Goal: Answer question/provide support: Share knowledge or assist other users

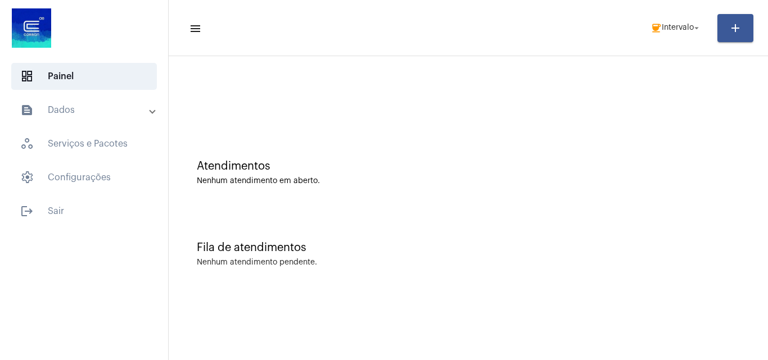
click at [664, 14] on mat-toolbar-row "menu coffee Intervalo arrow_drop_down add" at bounding box center [468, 28] width 599 height 36
click at [668, 22] on span "coffee Intervalo arrow_drop_down" at bounding box center [675, 27] width 51 height 20
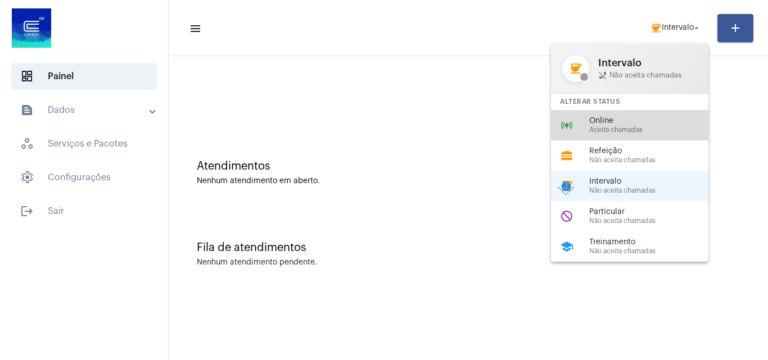
click at [623, 128] on span "Aceita chamadas" at bounding box center [653, 129] width 128 height 7
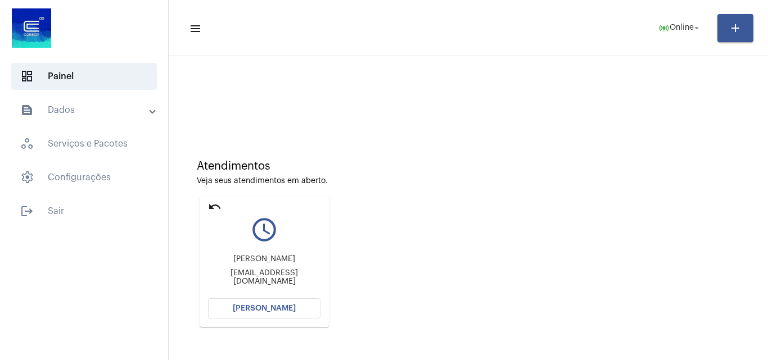
click at [262, 307] on span "[PERSON_NAME]" at bounding box center [264, 309] width 63 height 8
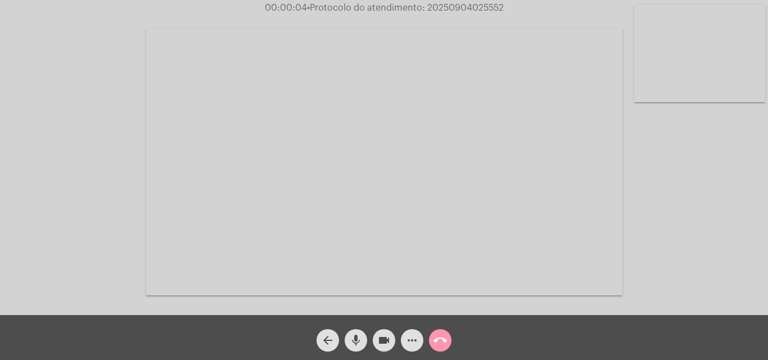
click at [356, 337] on mat-icon "mic" at bounding box center [355, 340] width 13 height 13
click at [356, 335] on mat-icon "mic_off" at bounding box center [355, 340] width 13 height 13
click at [356, 335] on mat-icon "mic" at bounding box center [355, 340] width 13 height 13
click at [356, 335] on mat-icon "mic_off" at bounding box center [355, 340] width 13 height 13
click at [356, 335] on mat-icon "mic" at bounding box center [355, 340] width 13 height 13
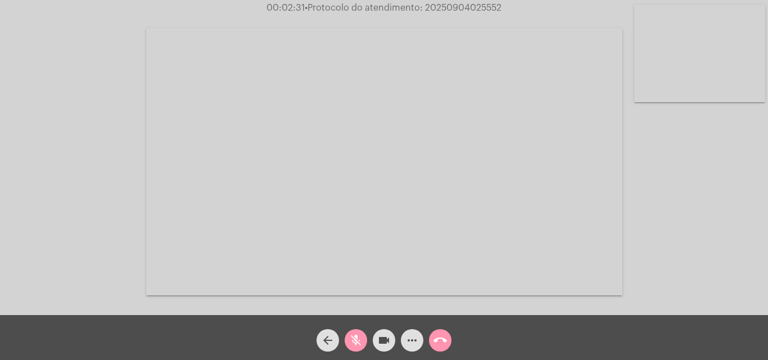
click at [361, 339] on mat-icon "mic_off" at bounding box center [355, 340] width 13 height 13
click at [361, 339] on mat-icon "mic" at bounding box center [355, 340] width 13 height 13
click at [358, 339] on mat-icon "mic_off" at bounding box center [355, 340] width 13 height 13
click at [357, 338] on mat-icon "mic" at bounding box center [355, 340] width 13 height 13
click at [390, 341] on mat-icon "videocam" at bounding box center [383, 340] width 13 height 13
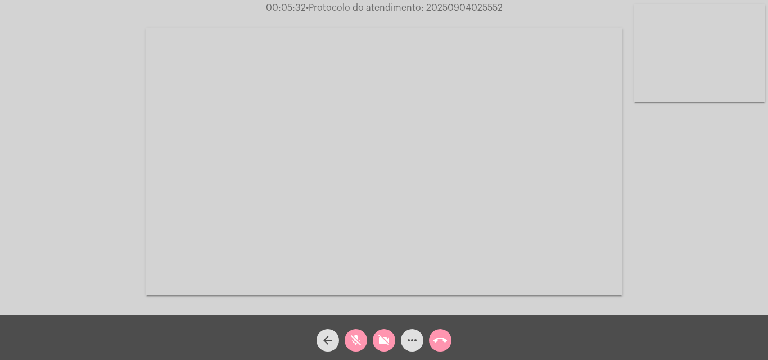
click at [358, 337] on mat-icon "mic_off" at bounding box center [355, 340] width 13 height 13
click at [384, 343] on mat-icon "videocam_off" at bounding box center [383, 340] width 13 height 13
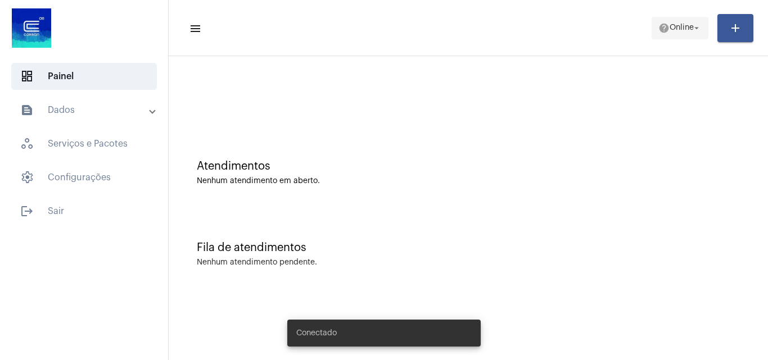
click at [678, 19] on span "help Online arrow_drop_down" at bounding box center [679, 27] width 43 height 20
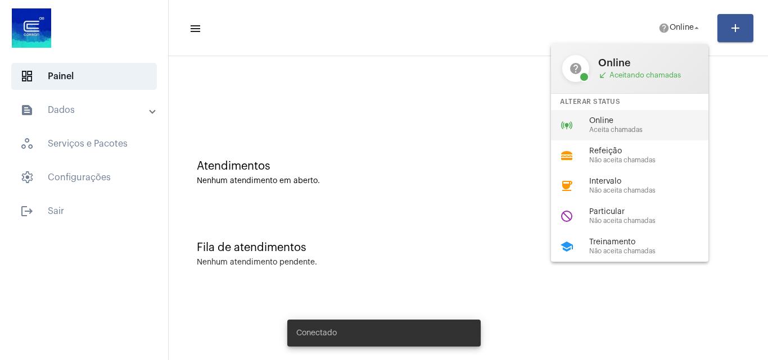
click at [615, 122] on span "Online" at bounding box center [653, 121] width 128 height 8
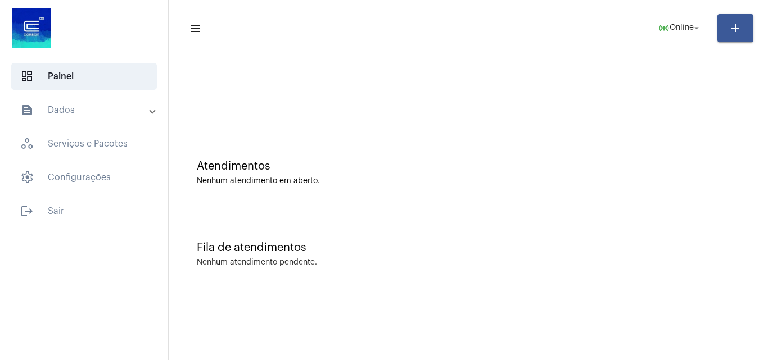
click at [606, 108] on div at bounding box center [468, 94] width 588 height 65
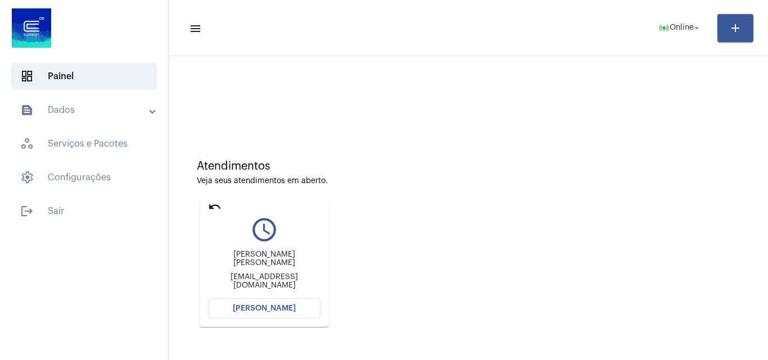
click at [209, 204] on mat-icon "undo" at bounding box center [214, 206] width 13 height 13
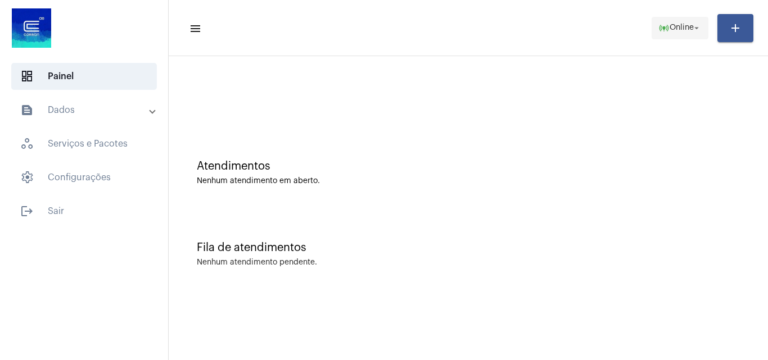
click at [681, 23] on span "online_prediction Online arrow_drop_down" at bounding box center [679, 27] width 43 height 20
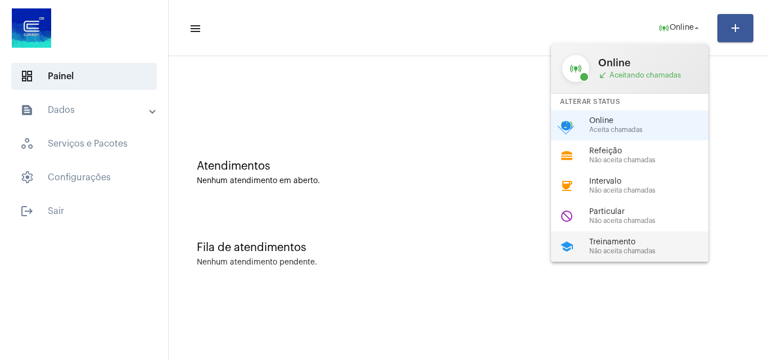
click at [612, 256] on div "school Treinamento Não aceita chamadas" at bounding box center [638, 246] width 175 height 30
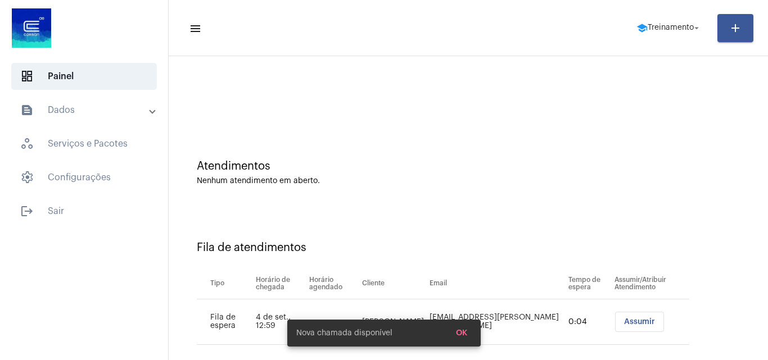
scroll to position [15, 0]
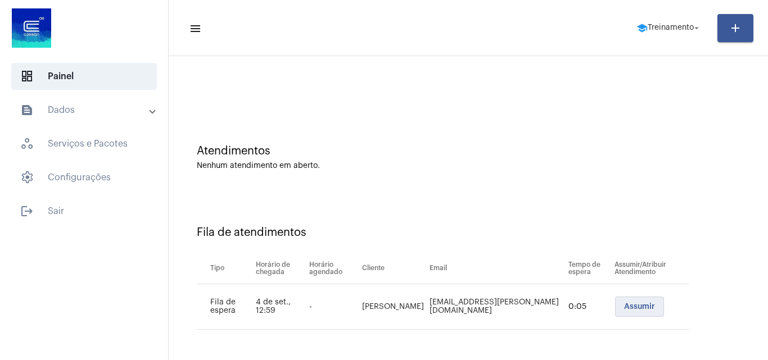
click at [624, 306] on span "Assumir" at bounding box center [639, 307] width 31 height 8
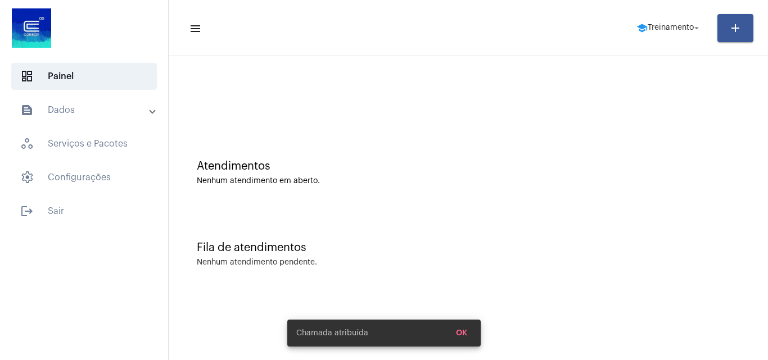
scroll to position [0, 0]
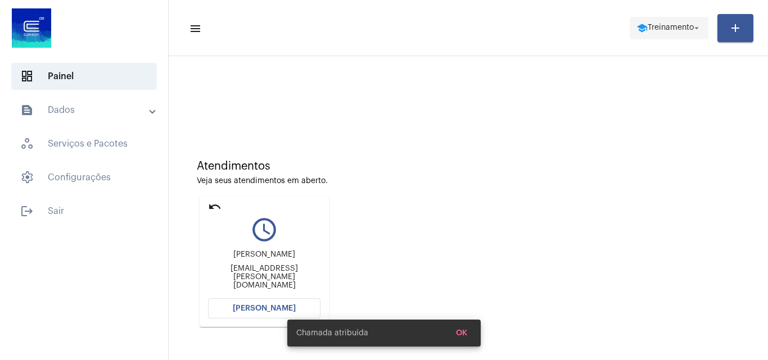
click at [670, 29] on span "Treinamento" at bounding box center [670, 28] width 46 height 8
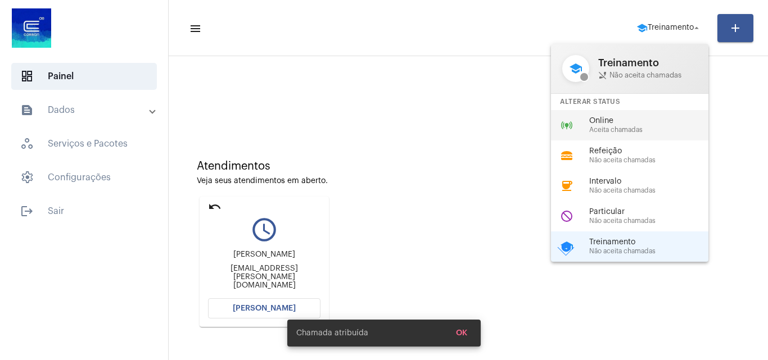
click at [630, 128] on span "Aceita chamadas" at bounding box center [653, 129] width 128 height 7
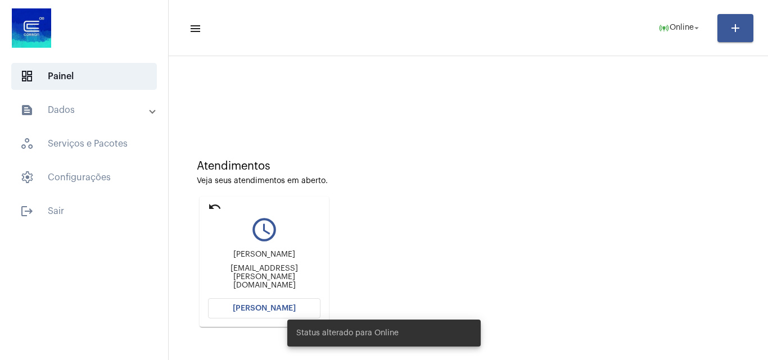
click at [241, 306] on span "[PERSON_NAME]" at bounding box center [264, 309] width 63 height 8
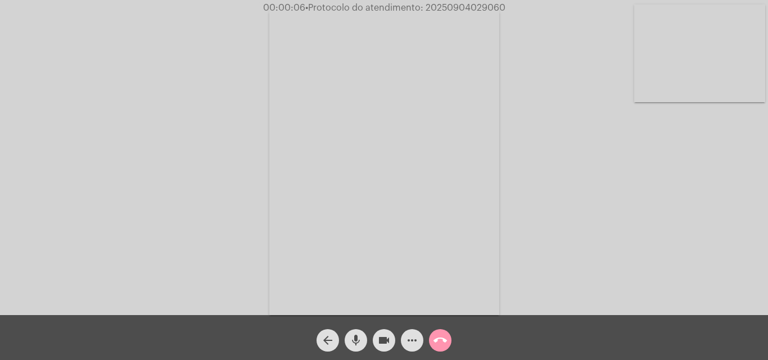
click at [361, 338] on mat-icon "mic" at bounding box center [355, 340] width 13 height 13
click at [353, 347] on mat-icon "mic_off" at bounding box center [355, 340] width 13 height 13
click at [349, 341] on mat-icon "mic" at bounding box center [355, 340] width 13 height 13
click at [360, 343] on mat-icon "mic_off" at bounding box center [355, 340] width 13 height 13
click at [413, 335] on mat-icon "more_horiz" at bounding box center [411, 340] width 13 height 13
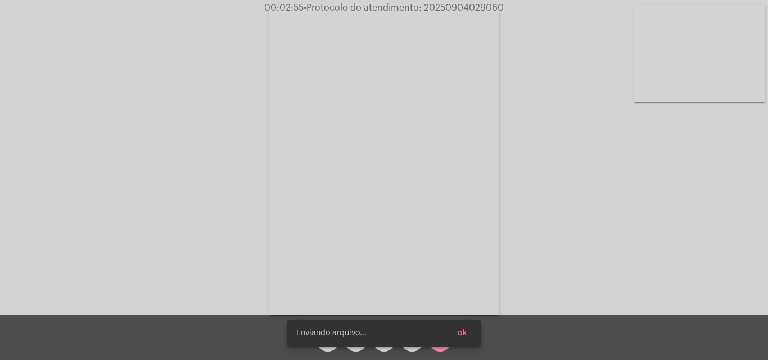
click at [468, 337] on button "ok" at bounding box center [462, 333] width 28 height 20
click at [412, 337] on mat-icon "more_horiz" at bounding box center [411, 340] width 13 height 13
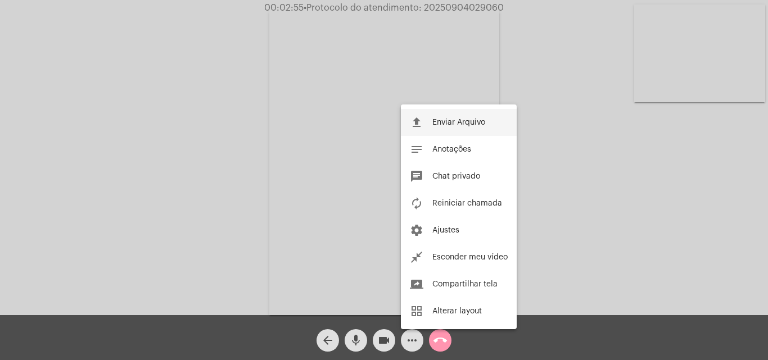
click at [429, 120] on button "file_upload Enviar Arquivo" at bounding box center [459, 122] width 116 height 27
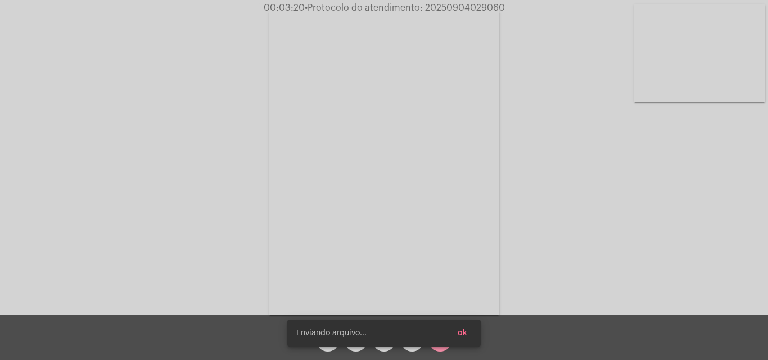
click at [464, 331] on span "ok" at bounding box center [462, 333] width 10 height 8
click at [416, 338] on mat-icon "more_horiz" at bounding box center [411, 340] width 13 height 13
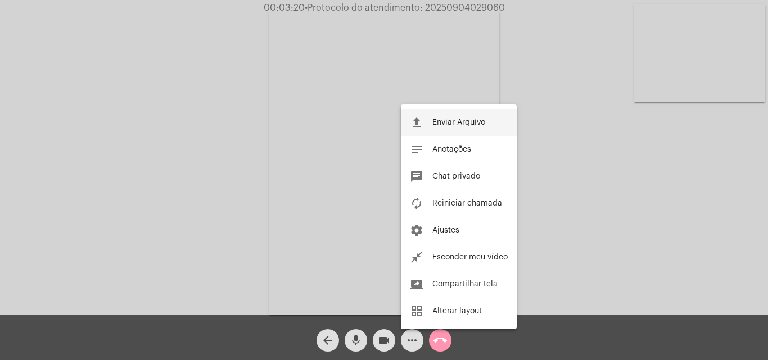
click at [438, 118] on button "file_upload Enviar Arquivo" at bounding box center [459, 122] width 116 height 27
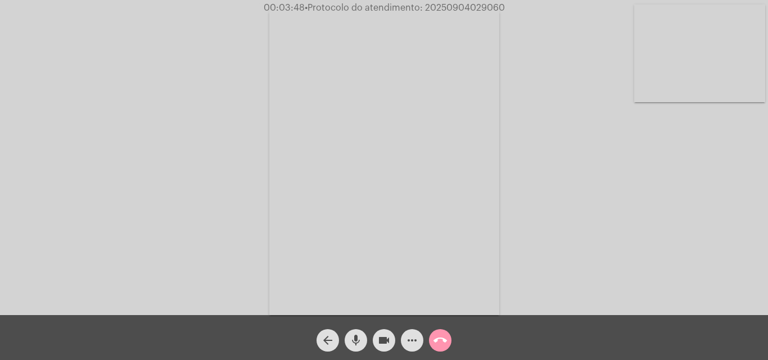
click at [407, 343] on mat-icon "more_horiz" at bounding box center [411, 340] width 13 height 13
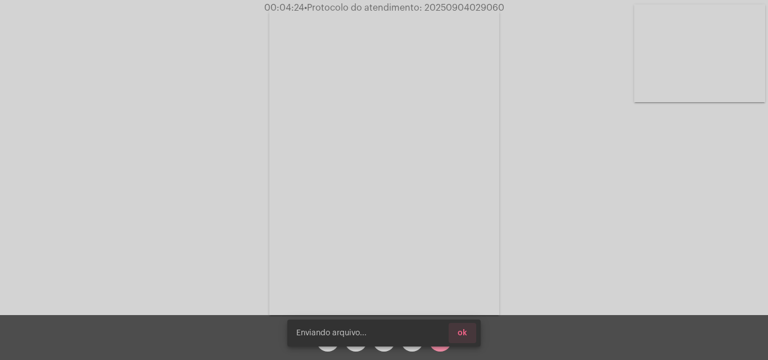
click at [470, 330] on button "ok" at bounding box center [462, 333] width 28 height 20
click at [466, 336] on span "ok" at bounding box center [462, 333] width 10 height 8
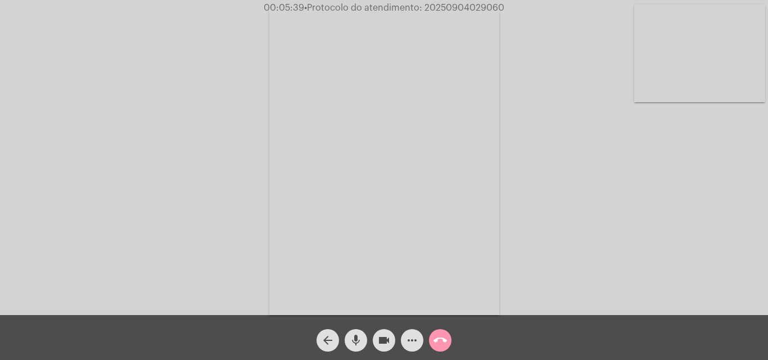
drag, startPoint x: 351, startPoint y: 330, endPoint x: 353, endPoint y: 335, distance: 5.8
click at [351, 331] on span "mic" at bounding box center [355, 340] width 13 height 22
click at [380, 333] on span "videocam" at bounding box center [383, 340] width 13 height 22
click at [382, 340] on mat-icon "videocam_off" at bounding box center [383, 340] width 13 height 13
click at [360, 342] on mat-icon "mic_off" at bounding box center [355, 340] width 13 height 13
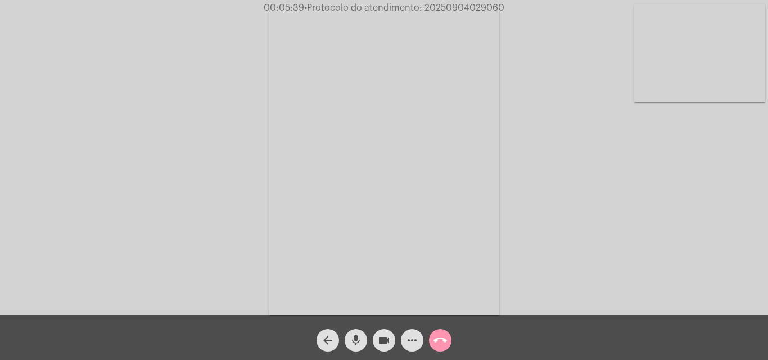
click at [360, 338] on mat-icon "mic" at bounding box center [355, 340] width 13 height 13
click at [383, 340] on mat-icon "videocam" at bounding box center [383, 340] width 13 height 13
click at [378, 343] on mat-icon "videocam_off" at bounding box center [383, 340] width 13 height 13
click at [353, 347] on mat-icon "mic_off" at bounding box center [355, 340] width 13 height 13
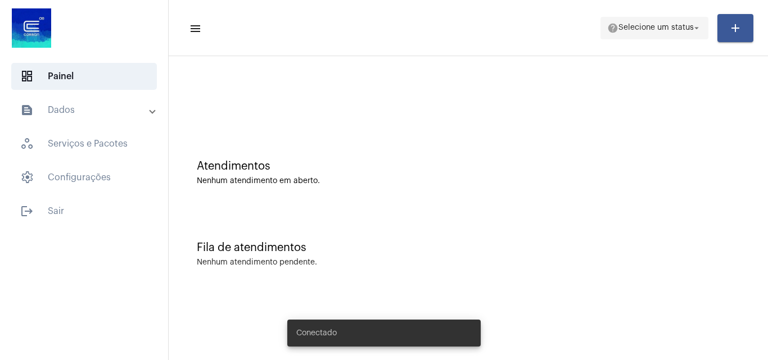
click at [625, 30] on span "Selecione um status" at bounding box center [655, 28] width 75 height 8
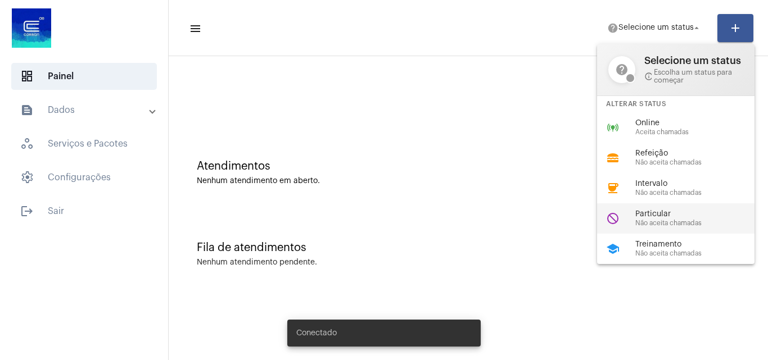
click at [652, 220] on span "Não aceita chamadas" at bounding box center [699, 223] width 128 height 7
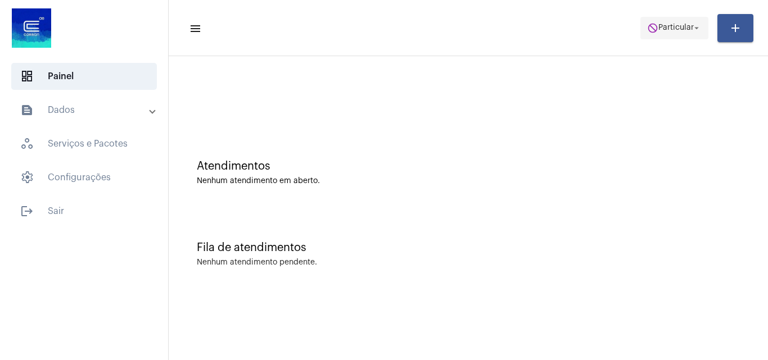
click at [680, 22] on span "do_not_disturb Particular arrow_drop_down" at bounding box center [674, 27] width 55 height 20
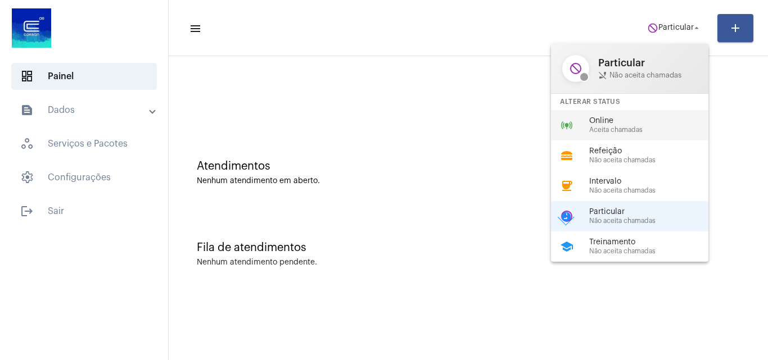
click at [596, 123] on span "Online" at bounding box center [653, 121] width 128 height 8
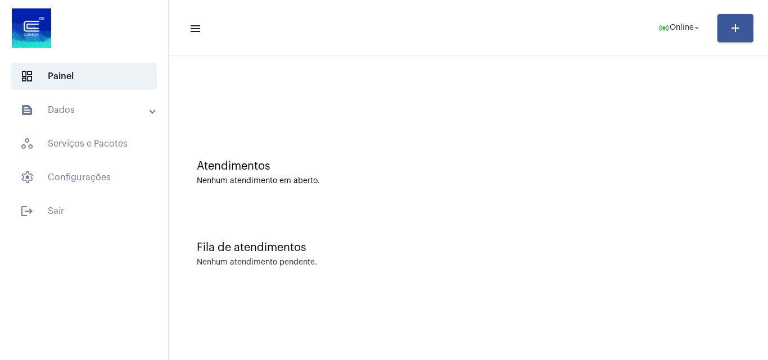
click at [548, 192] on div "Atendimentos Nenhum atendimento em aberto." at bounding box center [468, 166] width 588 height 81
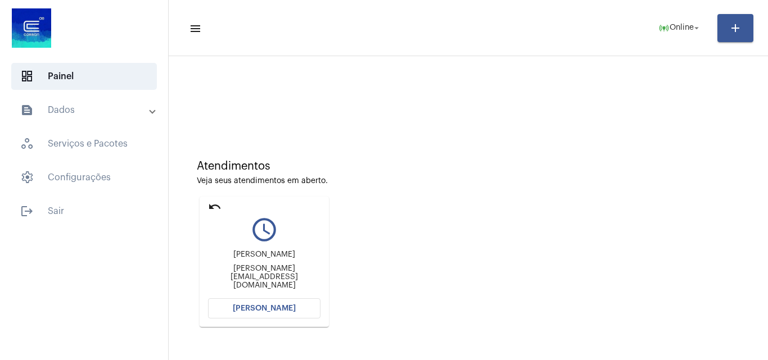
click at [261, 311] on span "[PERSON_NAME]" at bounding box center [264, 309] width 63 height 8
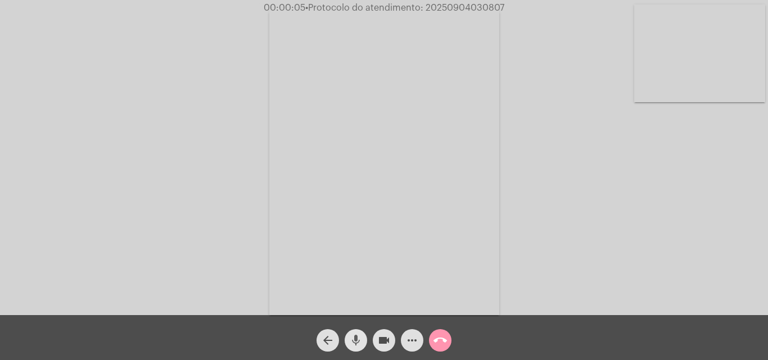
click at [358, 339] on mat-icon "mic" at bounding box center [355, 340] width 13 height 13
click at [588, 153] on div "Acessando Câmera e Microfone..." at bounding box center [383, 160] width 765 height 315
click at [356, 342] on mat-icon "mic_off" at bounding box center [355, 340] width 13 height 13
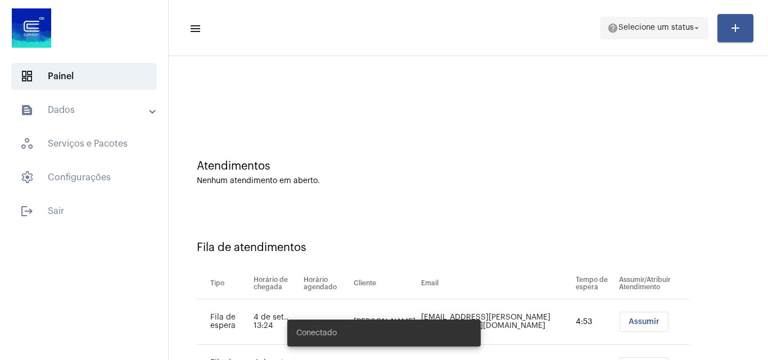
click at [659, 30] on span "Selecione um status" at bounding box center [655, 28] width 75 height 8
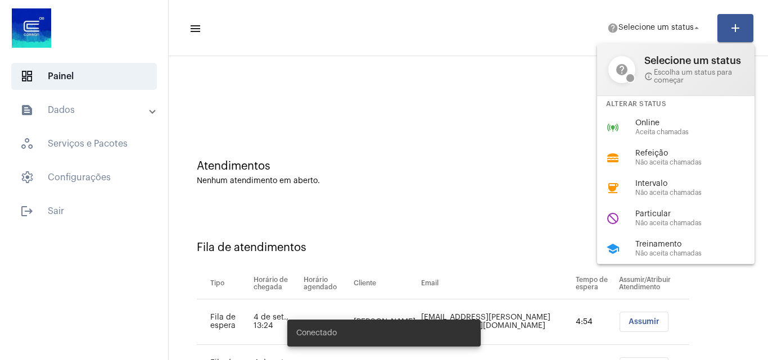
click at [470, 171] on div at bounding box center [384, 180] width 768 height 360
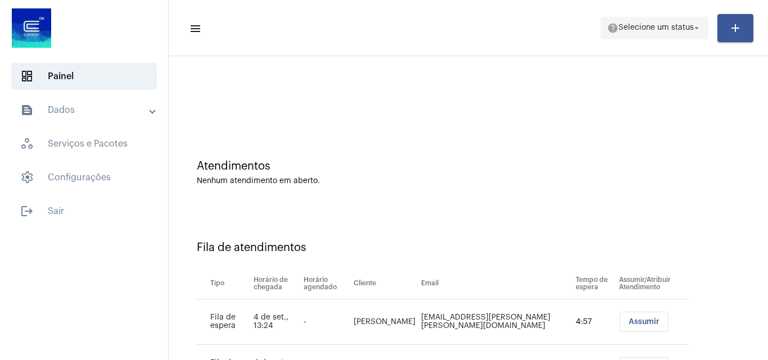
click at [625, 22] on span "help Selecione um status arrow_drop_down" at bounding box center [654, 27] width 94 height 20
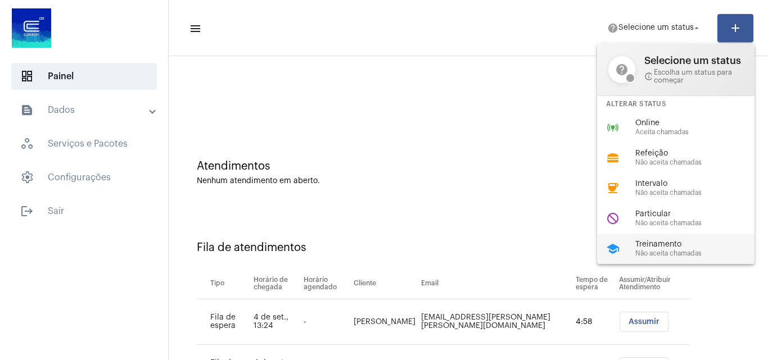
click at [668, 244] on span "Treinamento" at bounding box center [699, 244] width 128 height 8
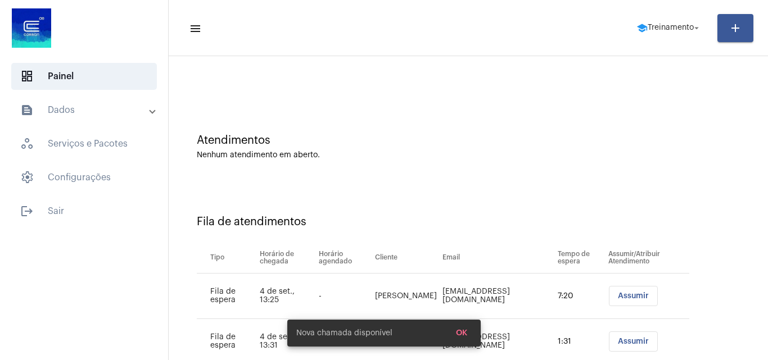
scroll to position [61, 0]
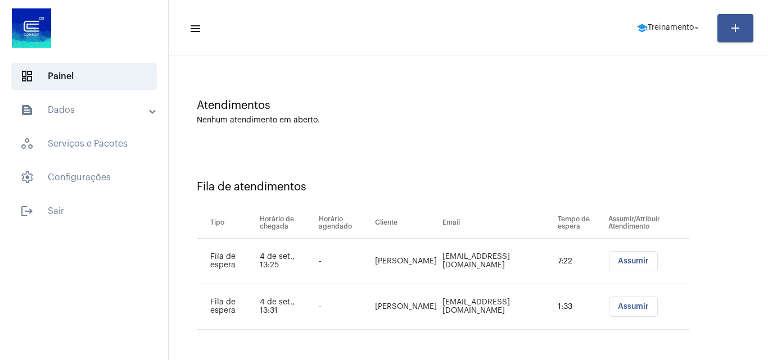
click at [630, 262] on span "Assumir" at bounding box center [633, 261] width 31 height 8
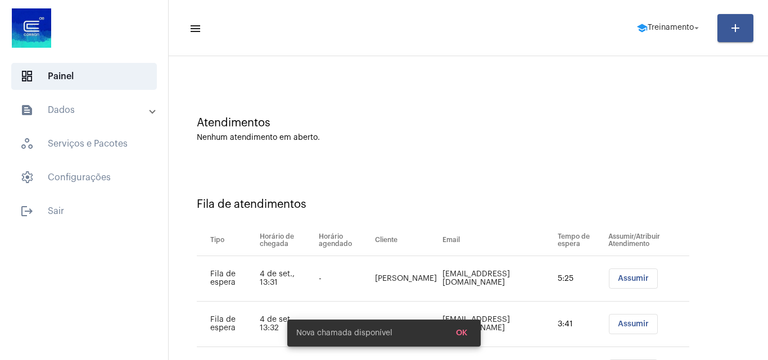
scroll to position [106, 0]
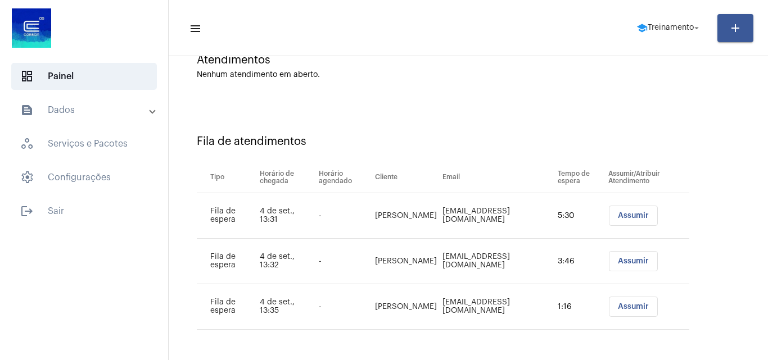
click at [637, 216] on span "Assumir" at bounding box center [633, 216] width 31 height 8
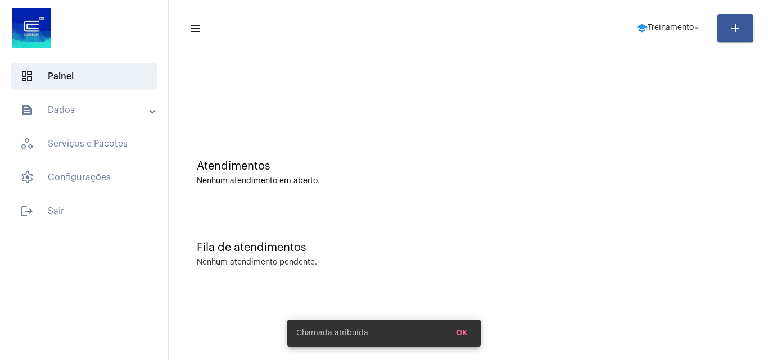
scroll to position [0, 0]
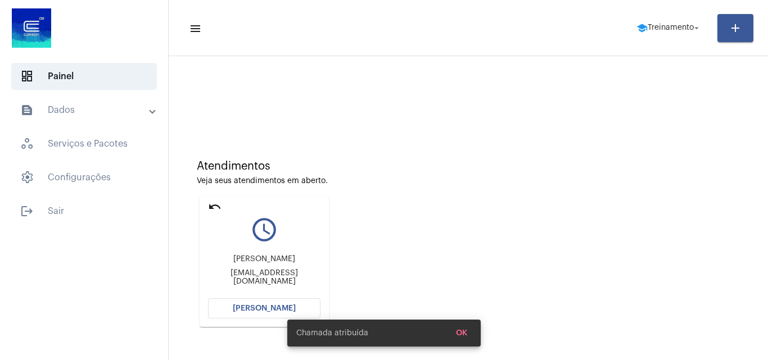
click at [274, 308] on div "Chamada atribuída OK" at bounding box center [384, 333] width 220 height 54
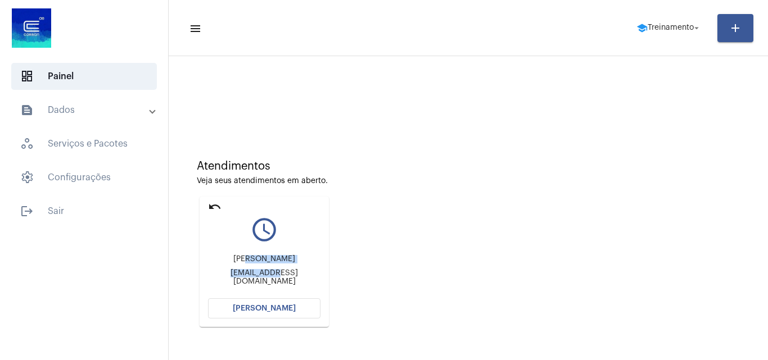
drag, startPoint x: 258, startPoint y: 279, endPoint x: 243, endPoint y: 233, distance: 48.0
click at [249, 244] on mat-card-content "query_builder Karen kspoliveira@universal.org Abrir Chamada" at bounding box center [264, 253] width 112 height 84
click at [215, 207] on mat-icon "undo" at bounding box center [214, 206] width 13 height 13
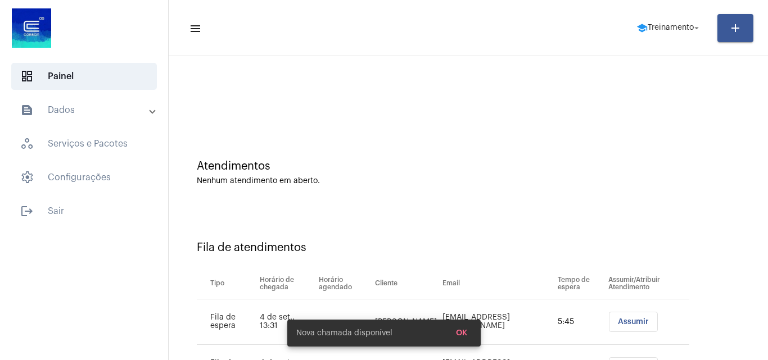
scroll to position [106, 0]
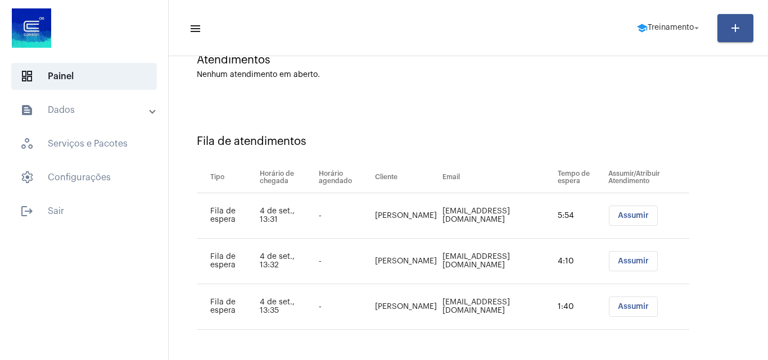
click at [644, 262] on span "Assumir" at bounding box center [633, 261] width 31 height 8
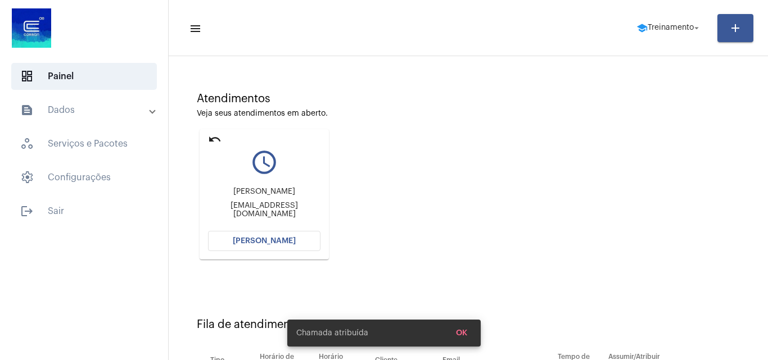
scroll to position [56, 0]
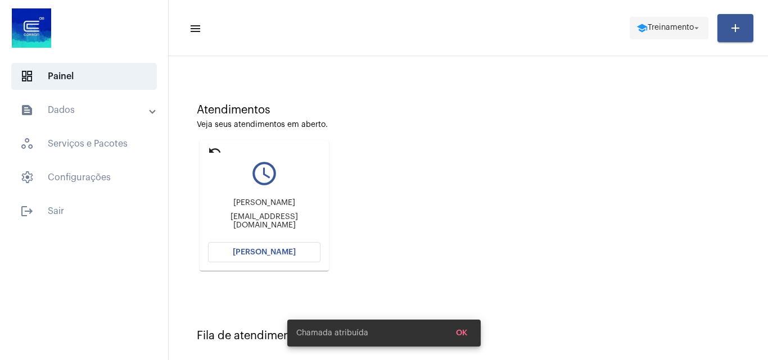
click at [677, 21] on span "school Treinamento arrow_drop_down" at bounding box center [668, 27] width 65 height 20
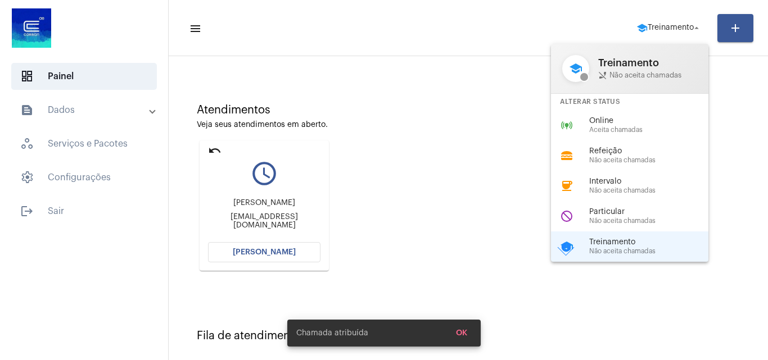
click at [625, 125] on div "Online Aceita chamadas" at bounding box center [653, 125] width 128 height 17
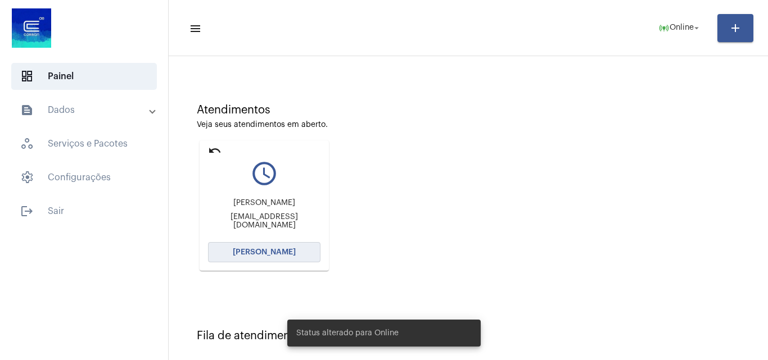
click at [283, 253] on span "[PERSON_NAME]" at bounding box center [264, 252] width 63 height 8
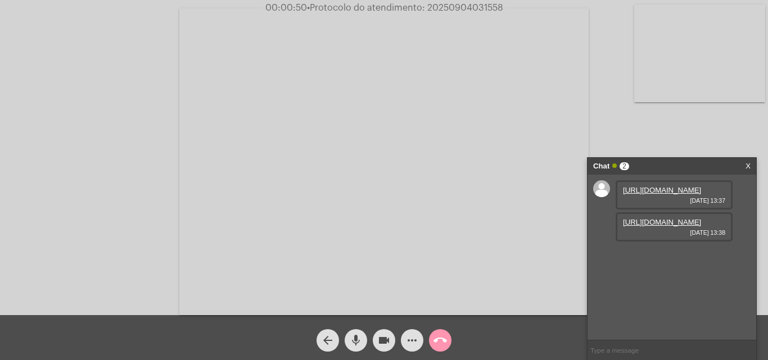
click at [349, 339] on mat-icon "mic" at bounding box center [355, 340] width 13 height 13
click at [357, 342] on mat-icon "mic_off" at bounding box center [355, 340] width 13 height 13
click at [358, 340] on mat-icon "mic" at bounding box center [355, 340] width 13 height 13
click at [641, 194] on link "https://neft-transfer-bucket.s3.amazonaws.com/temp-00d956c8-75f8-48bf-b5fc-cb35…" at bounding box center [662, 190] width 78 height 8
click at [362, 340] on mat-icon "mic_off" at bounding box center [355, 340] width 13 height 13
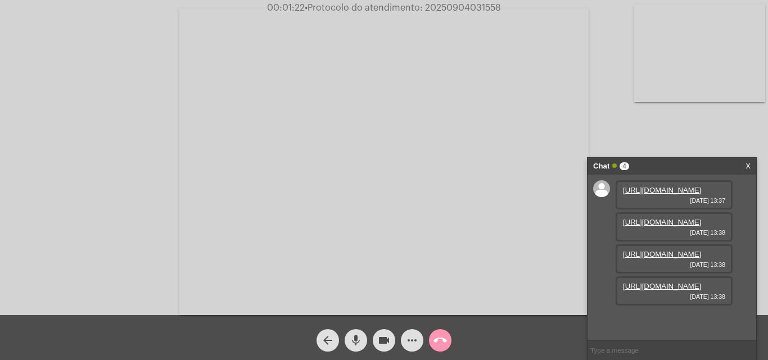
scroll to position [67, 0]
click at [356, 343] on mat-icon "mic" at bounding box center [355, 340] width 13 height 13
click at [658, 226] on link "https://neft-transfer-bucket.s3.amazonaws.com/temp-6d8456cf-d4f2-974f-4cbe-abfe…" at bounding box center [662, 222] width 78 height 8
click at [357, 342] on mat-icon "mic_off" at bounding box center [355, 340] width 13 height 13
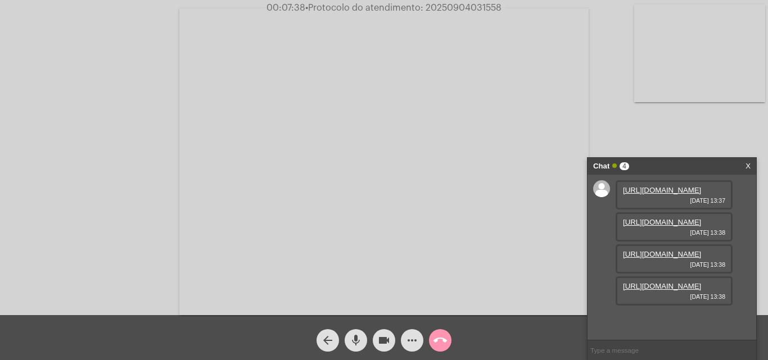
click at [410, 334] on mat-icon "more_horiz" at bounding box center [411, 340] width 13 height 13
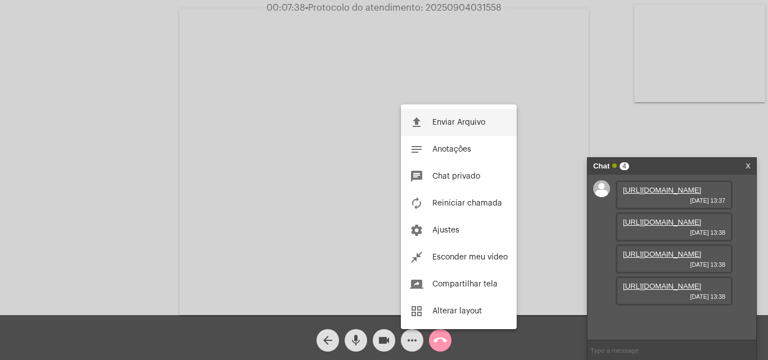
click at [434, 122] on span "Enviar Arquivo" at bounding box center [458, 123] width 53 height 8
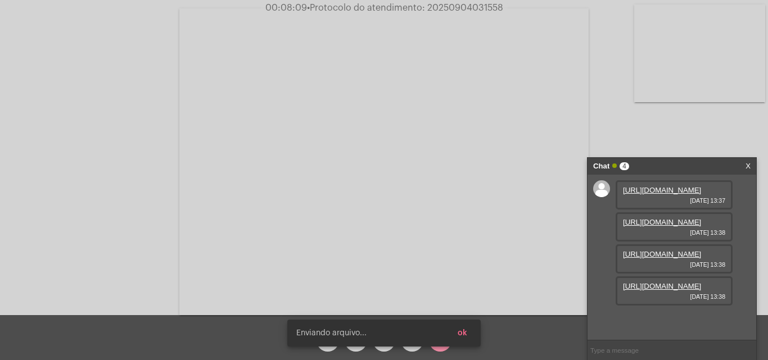
click at [468, 336] on button "ok" at bounding box center [462, 333] width 28 height 20
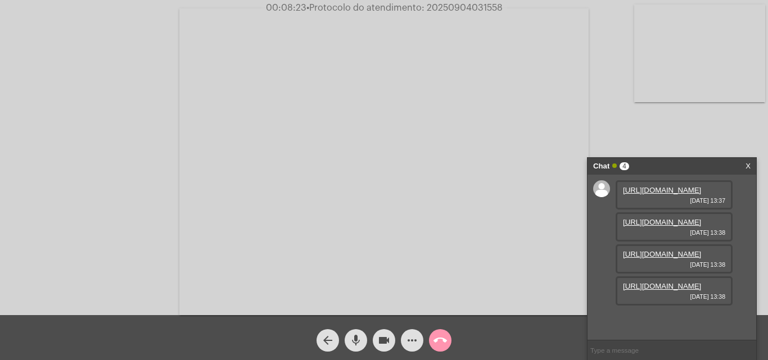
click at [664, 250] on link "https://neft-transfer-bucket.s3.amazonaws.com/temp-6e82c1d2-bd32-8225-e29c-ecef…" at bounding box center [662, 254] width 78 height 8
click at [666, 290] on link "https://neft-transfer-bucket.s3.amazonaws.com/temp-59847c8c-6d5a-f571-3a50-0f1b…" at bounding box center [662, 286] width 78 height 8
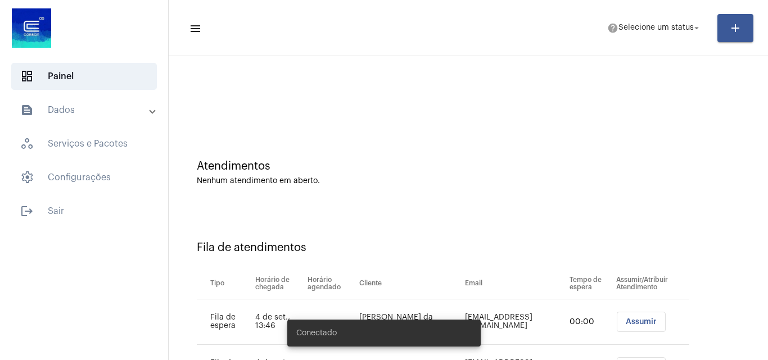
scroll to position [106, 0]
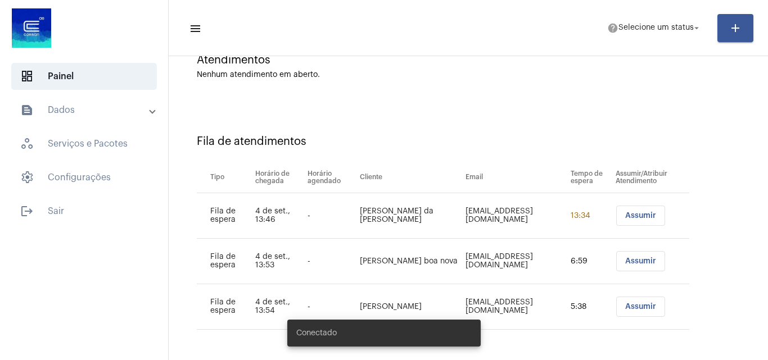
click at [630, 216] on span "Assumir" at bounding box center [640, 216] width 31 height 8
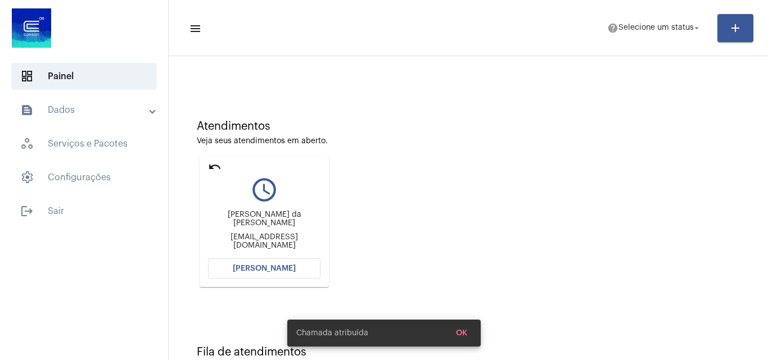
scroll to position [56, 0]
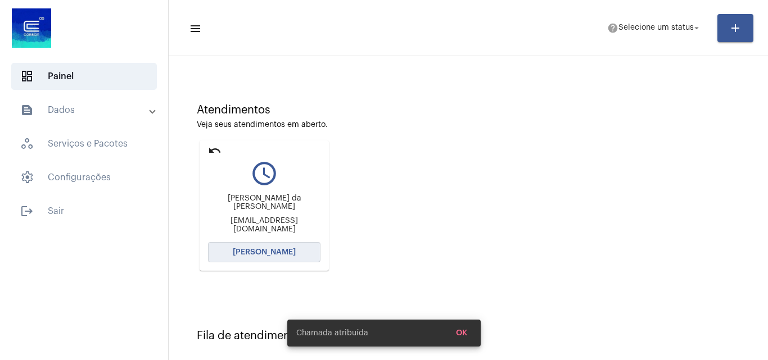
click at [264, 252] on span "[PERSON_NAME]" at bounding box center [264, 252] width 63 height 8
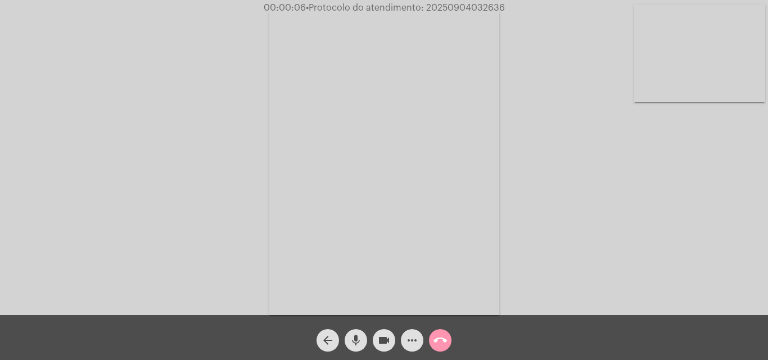
click at [352, 343] on mat-icon "mic" at bounding box center [355, 340] width 13 height 13
click at [629, 225] on div "Acessando Câmera e Microfone..." at bounding box center [383, 160] width 765 height 315
click at [354, 339] on mat-icon "mic_off" at bounding box center [355, 340] width 13 height 13
click at [356, 338] on mat-icon "mic" at bounding box center [355, 340] width 13 height 13
click at [357, 339] on mat-icon "mic_off" at bounding box center [355, 340] width 13 height 13
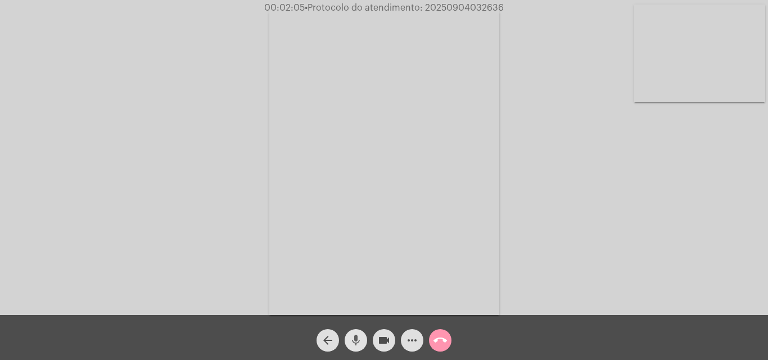
click at [360, 339] on mat-icon "mic" at bounding box center [355, 340] width 13 height 13
click at [355, 338] on mat-icon "mic_off" at bounding box center [355, 340] width 13 height 13
click at [408, 342] on mat-icon "more_horiz" at bounding box center [411, 340] width 13 height 13
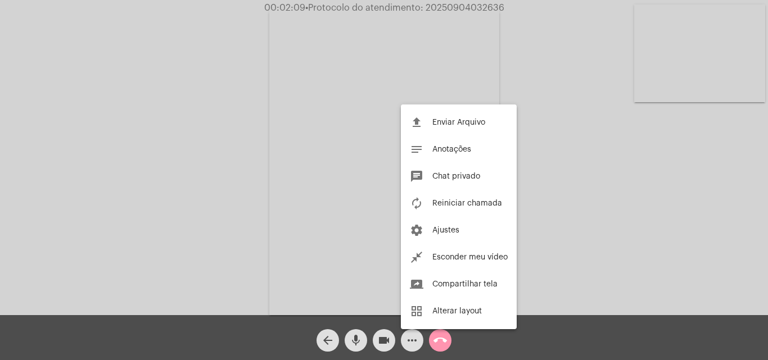
click at [217, 166] on div at bounding box center [384, 180] width 768 height 360
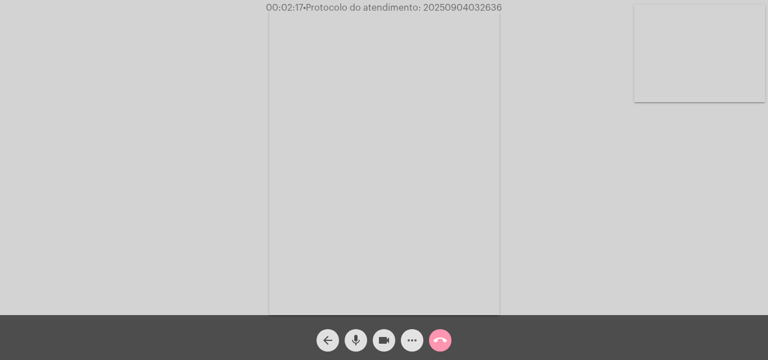
click at [411, 340] on mat-icon "more_horiz" at bounding box center [411, 340] width 13 height 13
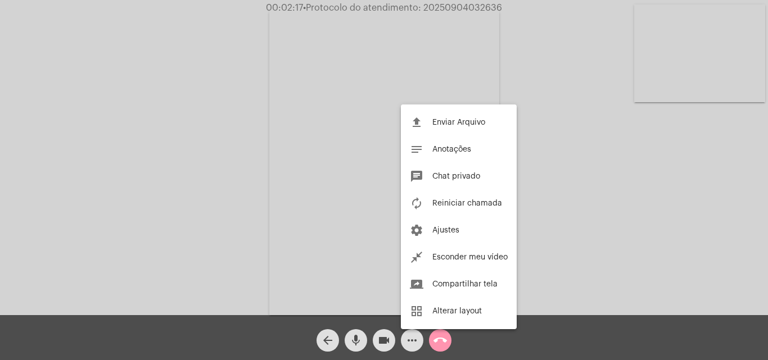
click at [280, 158] on div at bounding box center [384, 180] width 768 height 360
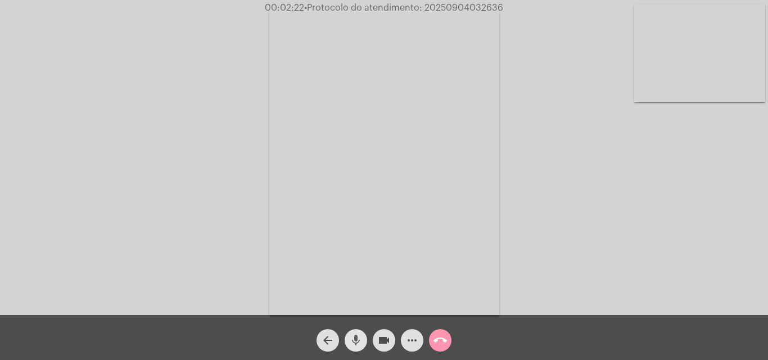
click at [356, 337] on mat-icon "mic" at bounding box center [355, 340] width 13 height 13
click at [362, 339] on button "mic_off" at bounding box center [355, 340] width 22 height 22
click at [353, 340] on mat-icon "mic" at bounding box center [355, 340] width 13 height 13
click at [360, 339] on mat-icon "mic_off" at bounding box center [355, 340] width 13 height 13
click at [356, 331] on span "mic" at bounding box center [355, 340] width 13 height 22
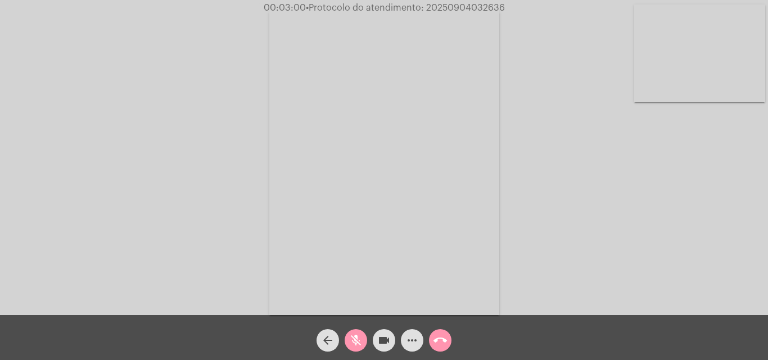
click at [385, 337] on mat-icon "videocam" at bounding box center [383, 340] width 13 height 13
click at [385, 337] on mat-icon "videocam_off" at bounding box center [383, 340] width 13 height 13
click at [353, 340] on mat-icon "mic_off" at bounding box center [355, 340] width 13 height 13
click at [353, 335] on mat-icon "mic" at bounding box center [355, 340] width 13 height 13
click at [362, 342] on button "mic_off" at bounding box center [355, 340] width 22 height 22
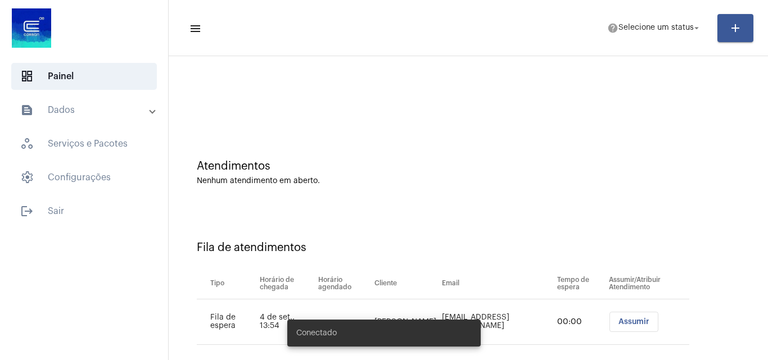
scroll to position [15, 0]
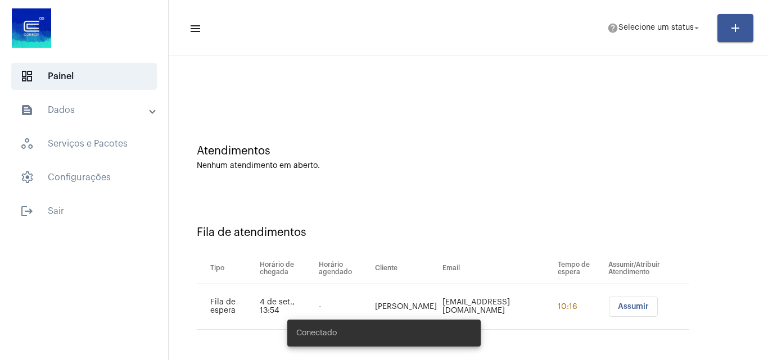
click at [618, 305] on span "Assumir" at bounding box center [633, 307] width 31 height 8
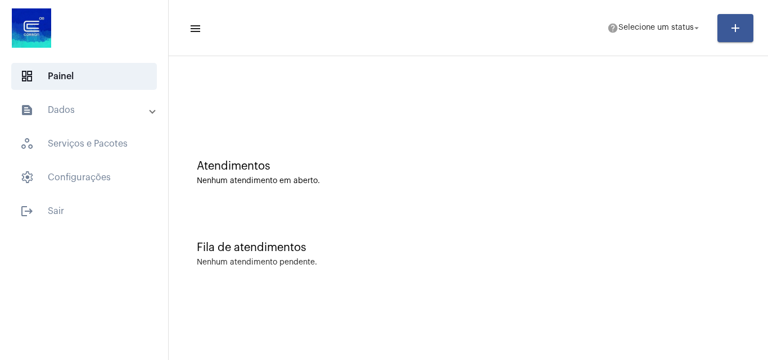
scroll to position [0, 0]
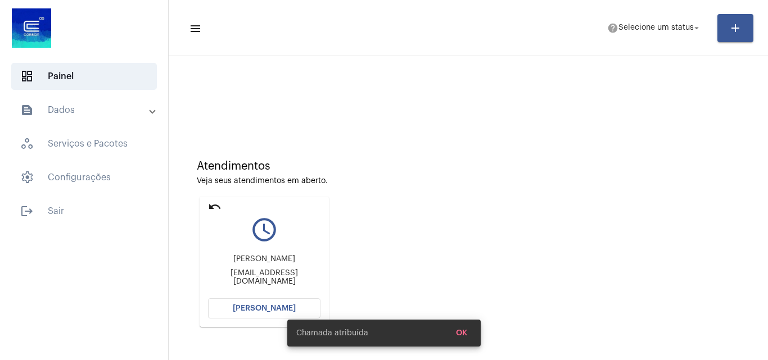
click at [264, 307] on span "[PERSON_NAME]" at bounding box center [264, 309] width 63 height 8
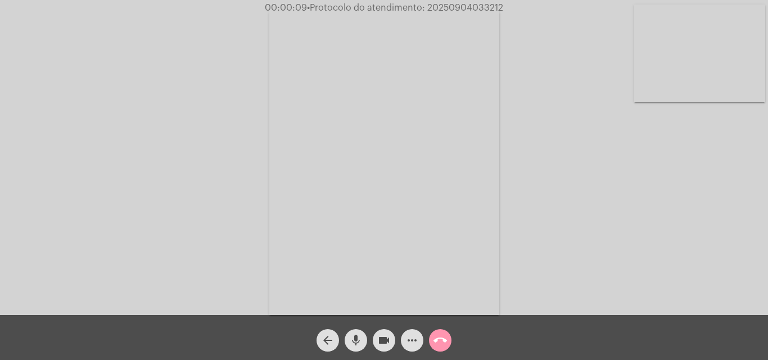
click at [356, 335] on mat-icon "mic" at bounding box center [355, 340] width 13 height 13
click at [356, 335] on mat-icon "mic_off" at bounding box center [355, 340] width 13 height 13
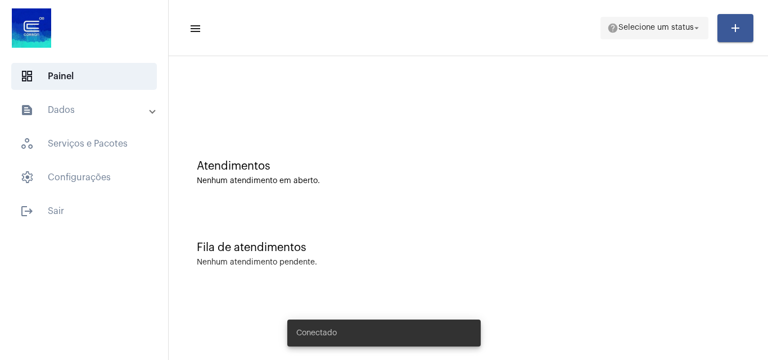
click at [657, 35] on span "help Selecione um status arrow_drop_down" at bounding box center [654, 27] width 94 height 20
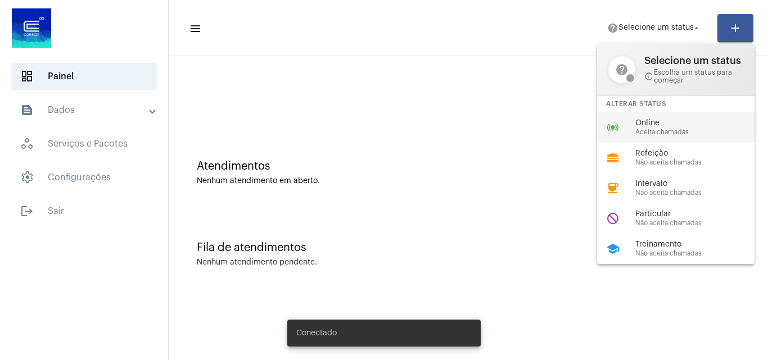
click at [664, 136] on div "online_prediction Online Aceita chamadas" at bounding box center [684, 127] width 175 height 30
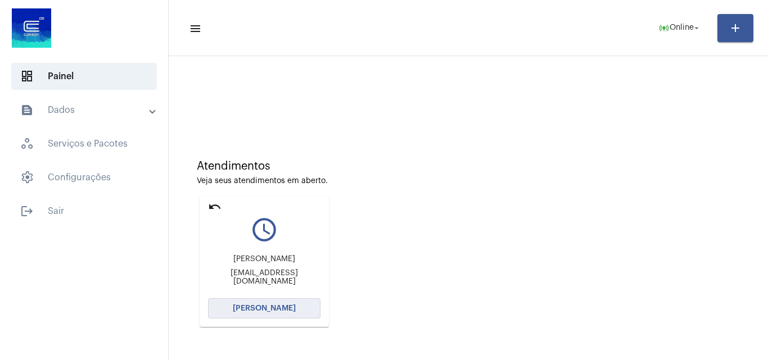
click at [289, 305] on span "[PERSON_NAME]" at bounding box center [264, 309] width 63 height 8
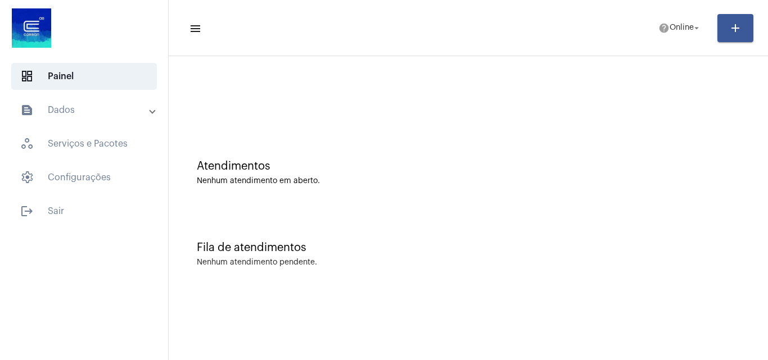
click at [603, 264] on div "Nenhum atendimento pendente." at bounding box center [468, 262] width 543 height 8
click at [692, 22] on span "help Online arrow_drop_down" at bounding box center [679, 27] width 43 height 20
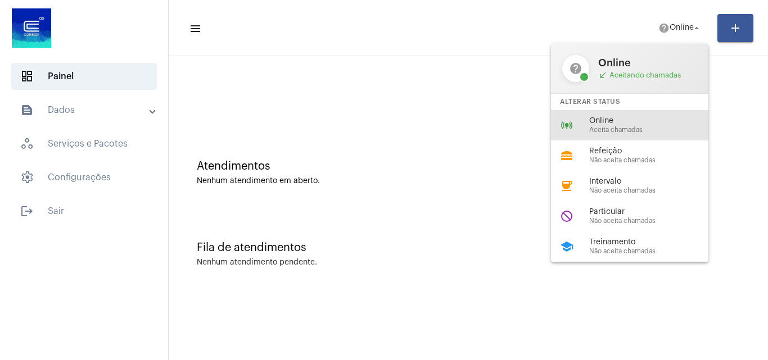
click at [600, 121] on span "Online" at bounding box center [653, 121] width 128 height 8
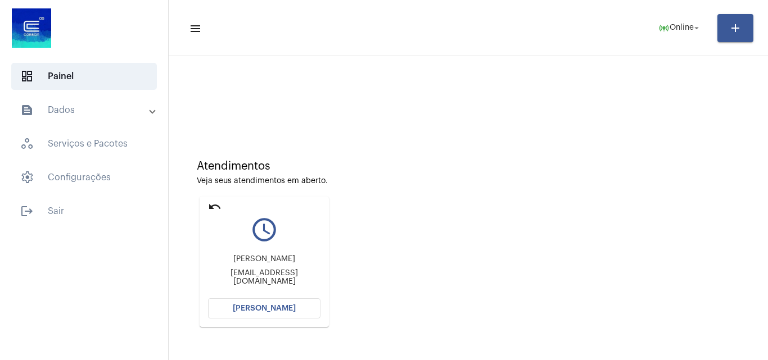
click at [282, 305] on span "[PERSON_NAME]" at bounding box center [264, 309] width 63 height 8
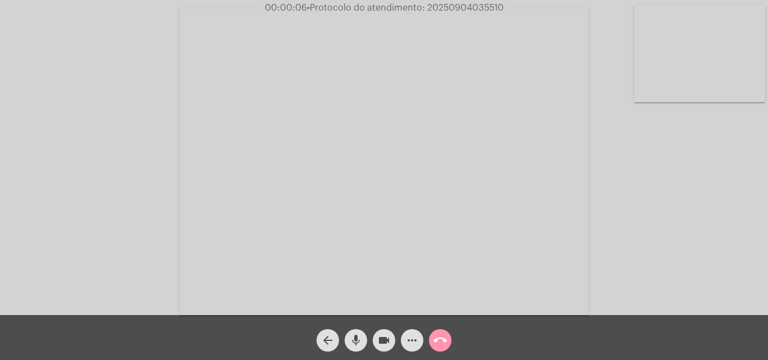
click at [355, 334] on mat-icon "mic" at bounding box center [355, 340] width 13 height 13
click at [646, 213] on div "Acessando Câmera e Microfone..." at bounding box center [383, 160] width 765 height 315
click at [363, 332] on button "mic_off" at bounding box center [355, 340] width 22 height 22
click at [361, 339] on mat-icon "mic" at bounding box center [355, 340] width 13 height 13
click at [688, 175] on div "Acessando Câmera e Microfone..." at bounding box center [383, 160] width 765 height 315
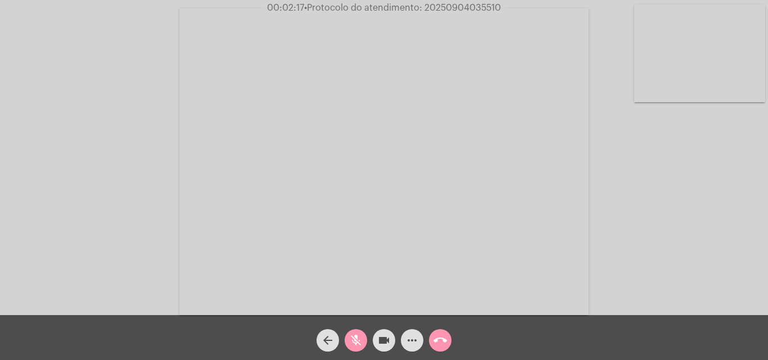
click at [354, 343] on mat-icon "mic_off" at bounding box center [355, 340] width 13 height 13
click at [359, 339] on mat-icon "mic" at bounding box center [355, 340] width 13 height 13
click at [354, 338] on mat-icon "mic_off" at bounding box center [355, 340] width 13 height 13
click at [355, 338] on mat-icon "mic" at bounding box center [355, 340] width 13 height 13
click at [379, 343] on mat-icon "videocam" at bounding box center [383, 340] width 13 height 13
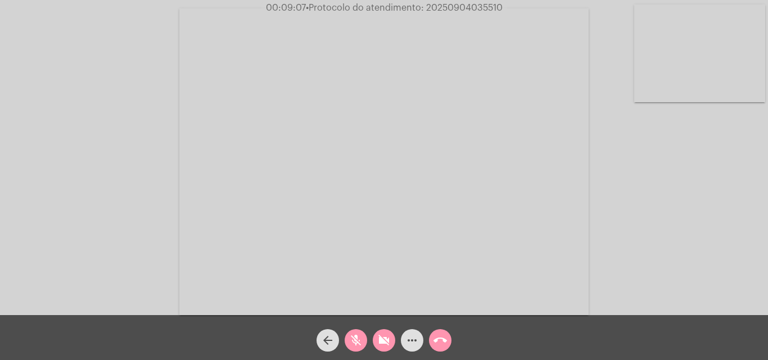
click at [355, 336] on mat-icon "mic_off" at bounding box center [355, 340] width 13 height 13
click at [385, 338] on mat-icon "videocam_off" at bounding box center [383, 340] width 13 height 13
click at [360, 338] on mat-icon "mic" at bounding box center [355, 340] width 13 height 13
click at [352, 337] on mat-icon "mic_off" at bounding box center [355, 340] width 13 height 13
click at [351, 340] on mat-icon "mic" at bounding box center [355, 340] width 13 height 13
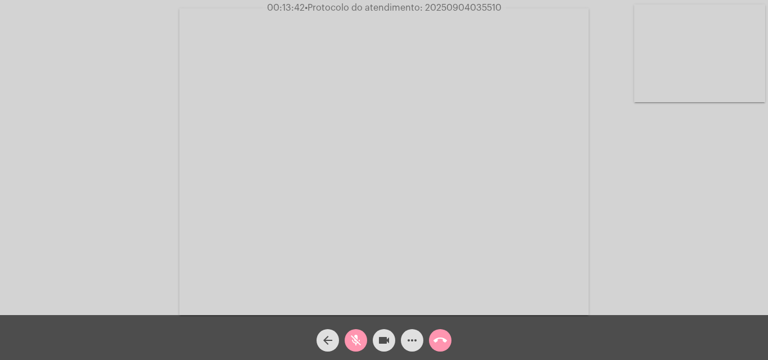
click at [353, 339] on mat-icon "mic_off" at bounding box center [355, 340] width 13 height 13
click at [443, 7] on span "• Protocolo do atendimento: 20250904035510" at bounding box center [403, 7] width 197 height 9
copy span "20250904035510"
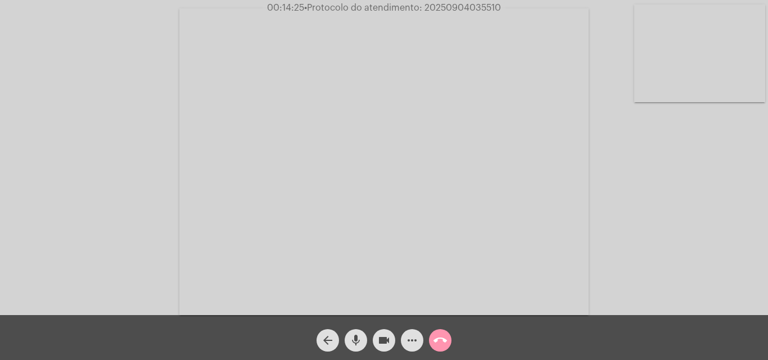
click at [411, 342] on mat-icon "more_horiz" at bounding box center [411, 340] width 13 height 13
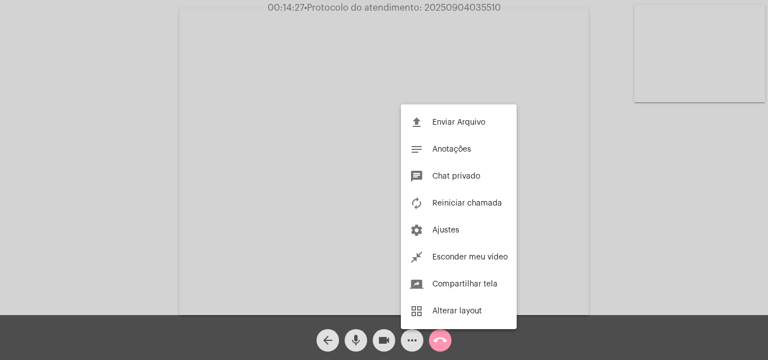
click at [448, 172] on button "chat Chat privado" at bounding box center [459, 176] width 116 height 27
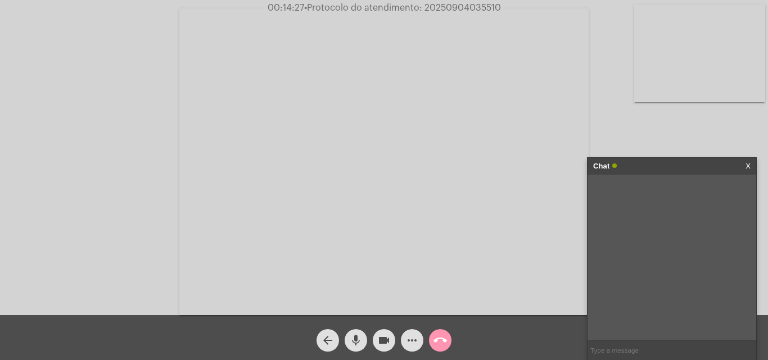
click at [601, 347] on input "text" at bounding box center [671, 350] width 169 height 20
paste input "20250904035510"
type input "20250904035510"
click at [447, 337] on button "call_end" at bounding box center [440, 340] width 22 height 22
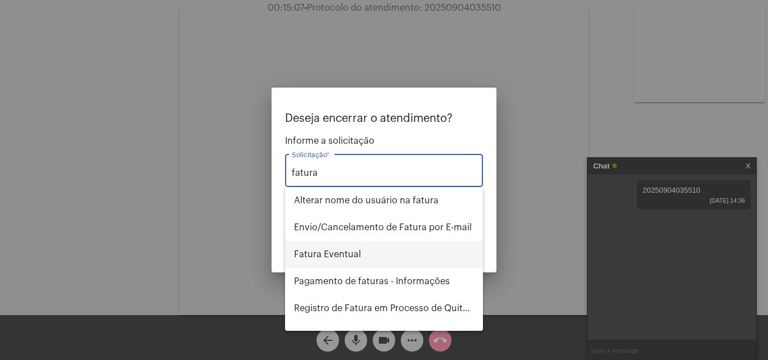
click at [325, 251] on span "Fatura Eventual" at bounding box center [384, 254] width 180 height 27
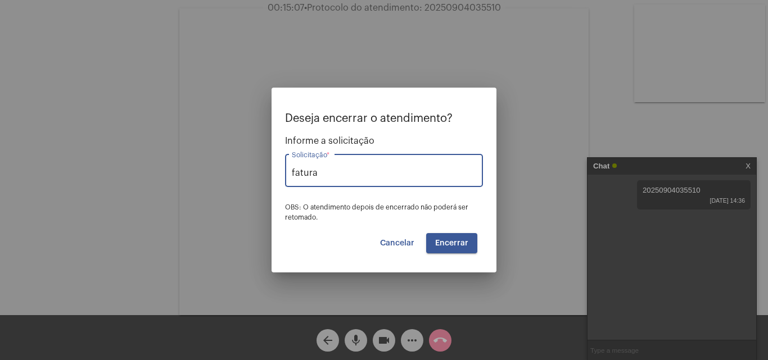
type input "Fatura Eventual"
click at [448, 243] on span "Encerrar" at bounding box center [451, 243] width 33 height 8
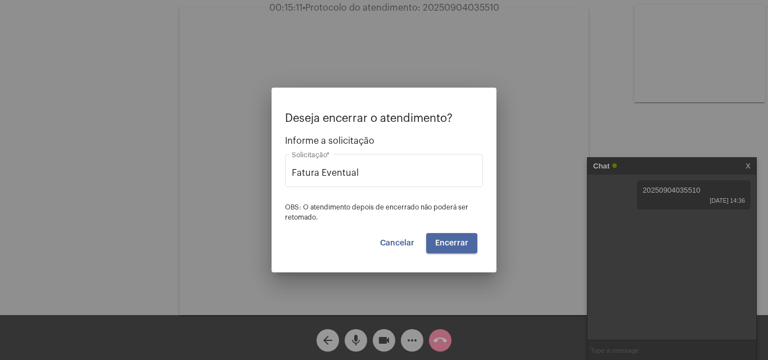
click at [448, 243] on span "Encerrar" at bounding box center [451, 243] width 33 height 8
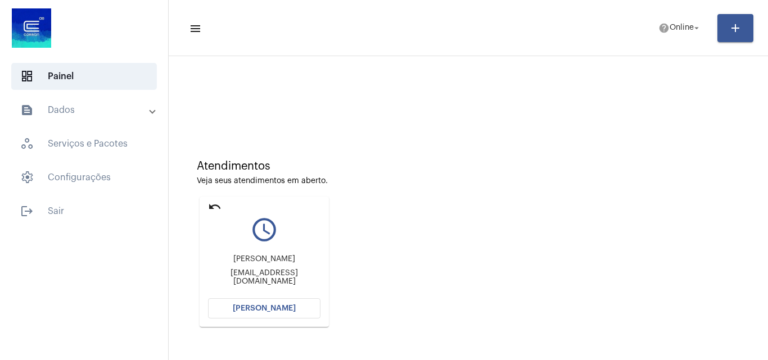
click at [272, 309] on span "[PERSON_NAME]" at bounding box center [264, 309] width 63 height 8
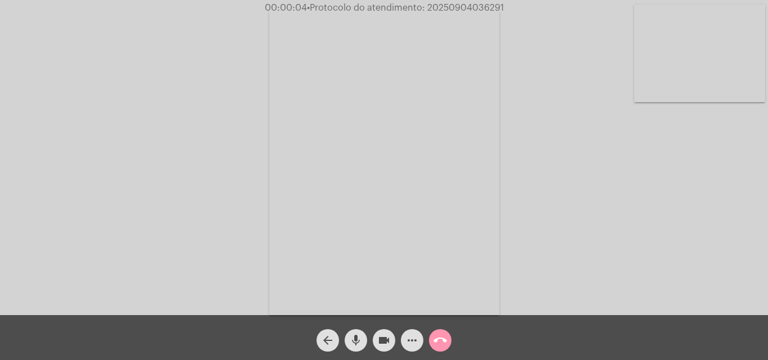
click at [353, 337] on mat-icon "mic" at bounding box center [355, 340] width 13 height 13
click at [574, 229] on div "Acessando Câmera e Microfone..." at bounding box center [383, 160] width 765 height 315
click at [571, 180] on div "Acessando Câmera e Microfone..." at bounding box center [383, 160] width 765 height 315
click at [354, 331] on span "mic_off" at bounding box center [355, 340] width 13 height 22
click at [360, 332] on span "mic" at bounding box center [355, 340] width 13 height 22
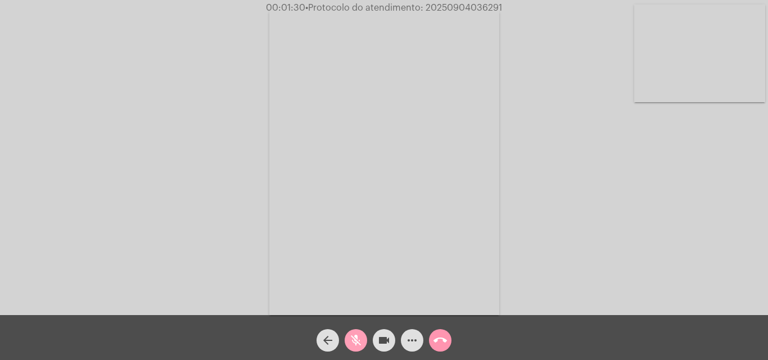
click at [353, 336] on mat-icon "mic_off" at bounding box center [355, 340] width 13 height 13
click at [353, 336] on mat-icon "mic" at bounding box center [355, 340] width 13 height 13
click at [353, 336] on mat-icon "mic_off" at bounding box center [355, 340] width 13 height 13
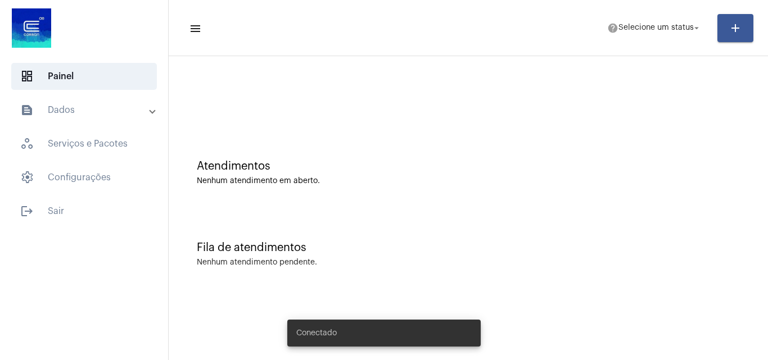
click at [662, 8] on mat-toolbar "menu help Selecione um status arrow_drop_down add" at bounding box center [468, 28] width 599 height 56
click at [662, 15] on mat-toolbar-row "menu help Selecione um status arrow_drop_down add" at bounding box center [468, 28] width 599 height 36
click at [662, 31] on span "Selecione um status" at bounding box center [655, 28] width 75 height 8
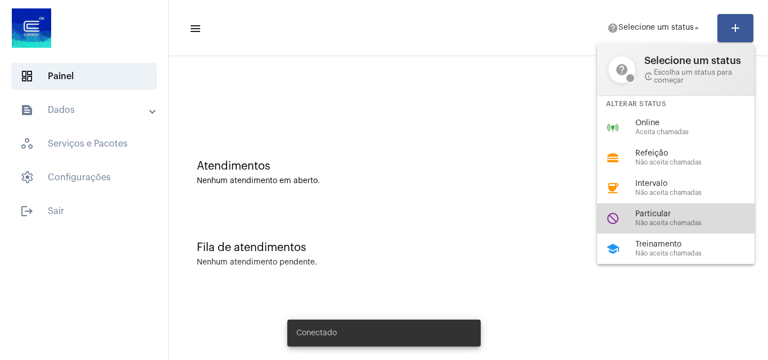
click at [655, 220] on span "Não aceita chamadas" at bounding box center [699, 223] width 128 height 7
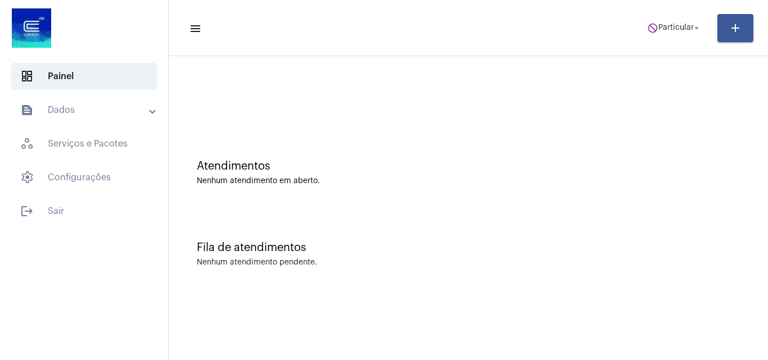
drag, startPoint x: 684, startPoint y: 121, endPoint x: 656, endPoint y: 120, distance: 27.6
click at [683, 121] on div at bounding box center [468, 94] width 588 height 65
click at [677, 25] on span "Particular" at bounding box center [675, 28] width 35 height 8
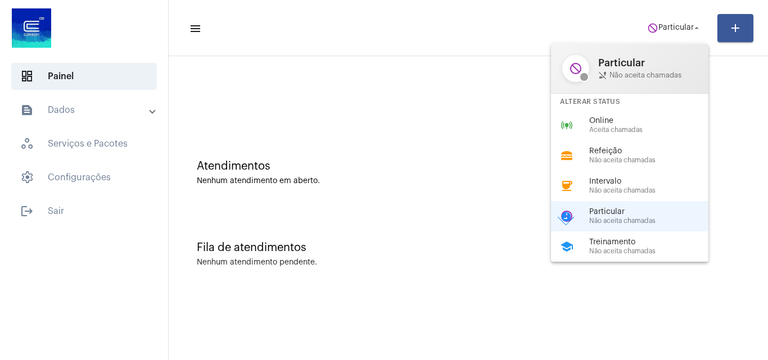
click at [444, 129] on div at bounding box center [384, 180] width 768 height 360
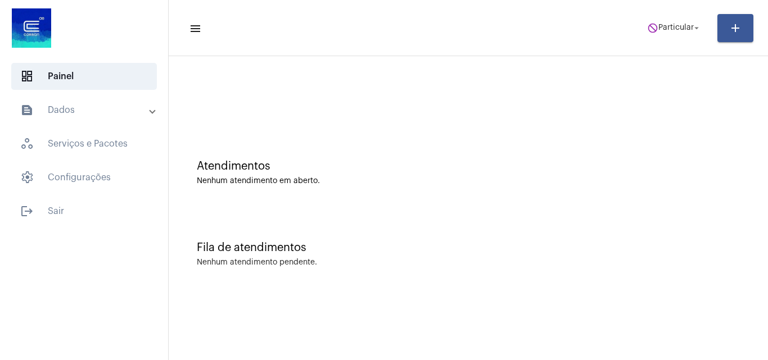
click at [498, 226] on div "Fila de atendimentos Nenhum atendimento pendente." at bounding box center [468, 248] width 588 height 81
click at [661, 25] on span "Particular" at bounding box center [675, 28] width 35 height 8
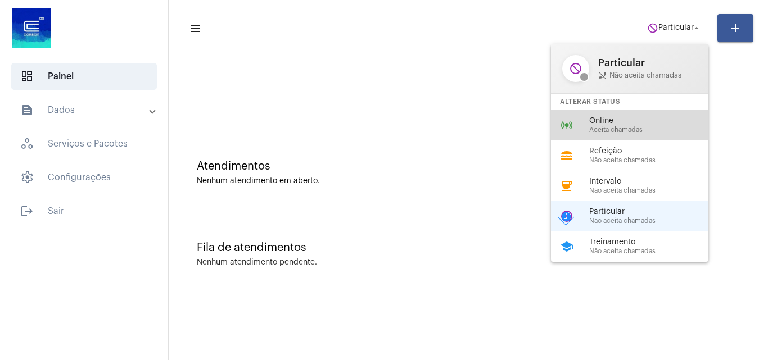
click at [608, 132] on span "Aceita chamadas" at bounding box center [653, 129] width 128 height 7
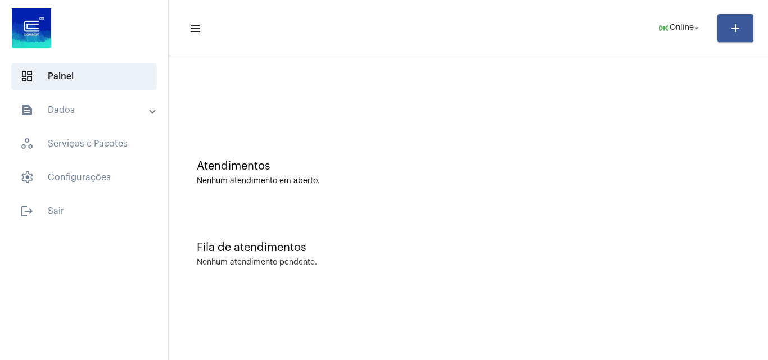
click at [640, 165] on div "Atendimentos" at bounding box center [468, 166] width 543 height 12
click at [696, 196] on div "Atendimentos Nenhum atendimento em aberto." at bounding box center [468, 166] width 588 height 81
click at [637, 200] on div "Atendimentos Nenhum atendimento em aberto." at bounding box center [468, 166] width 588 height 81
click at [78, 109] on mat-panel-title "text_snippet_outlined Dados" at bounding box center [85, 109] width 130 height 13
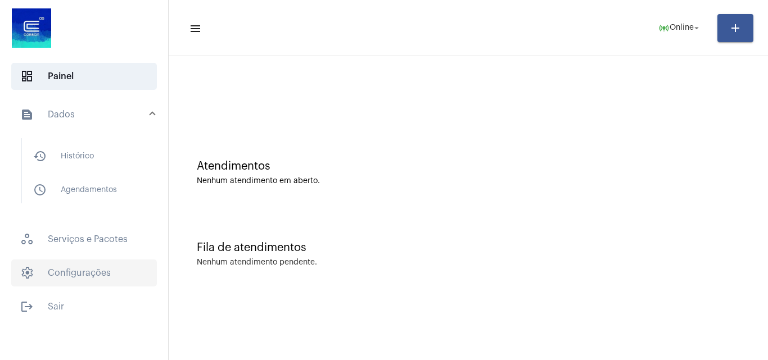
click at [58, 273] on span "settings Configurações" at bounding box center [84, 273] width 146 height 27
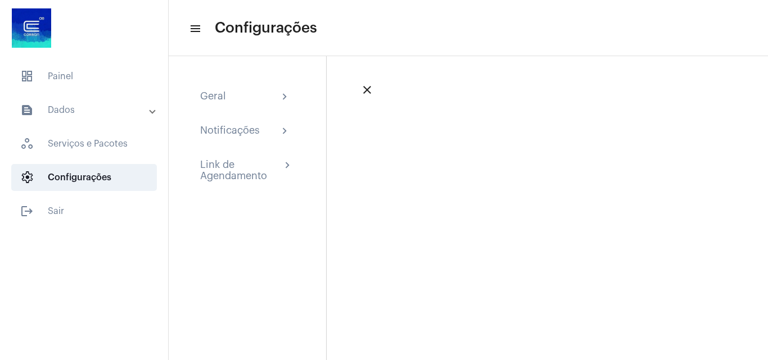
click at [71, 107] on mat-panel-title "text_snippet_outlined Dados" at bounding box center [85, 109] width 130 height 13
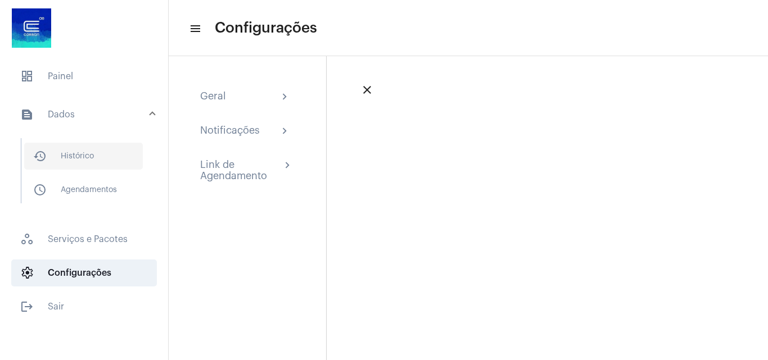
click at [79, 154] on span "history_outlined Histórico" at bounding box center [83, 156] width 119 height 27
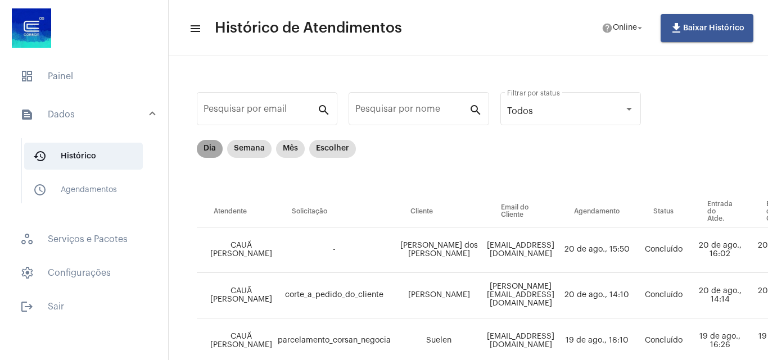
click at [206, 144] on mat-chip "Dia" at bounding box center [210, 149] width 26 height 18
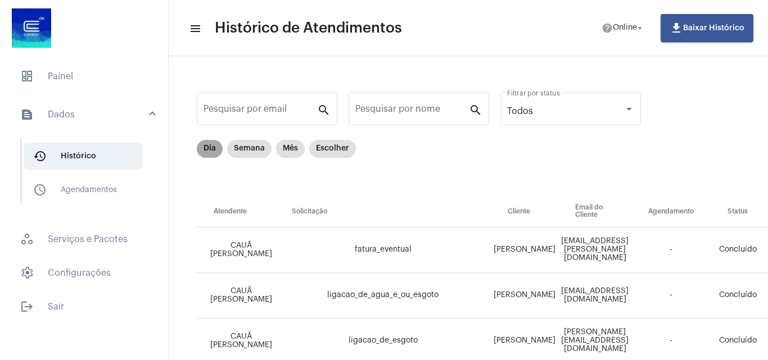
click at [206, 148] on mat-chip "Dia" at bounding box center [210, 149] width 26 height 18
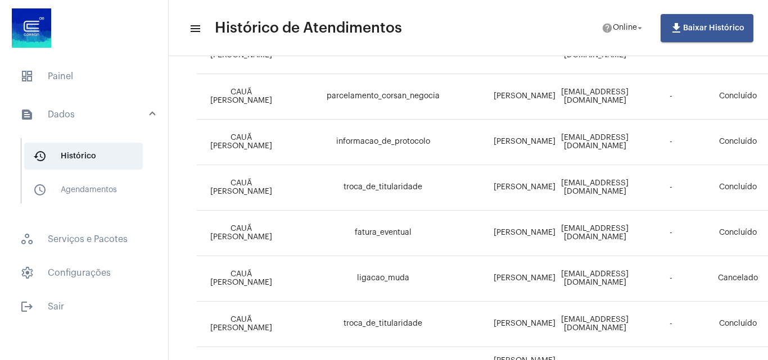
scroll to position [326, 0]
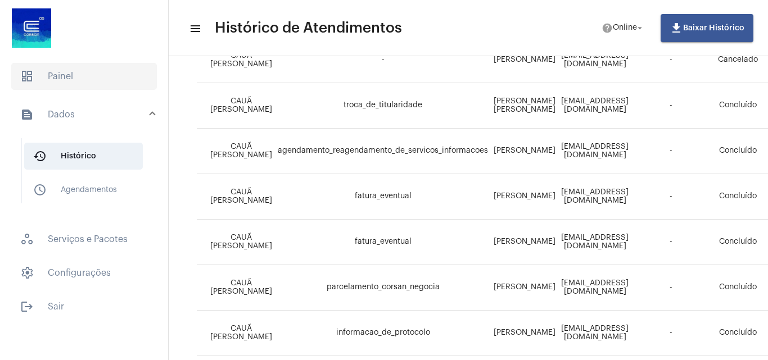
click at [101, 74] on span "dashboard Painel" at bounding box center [84, 76] width 146 height 27
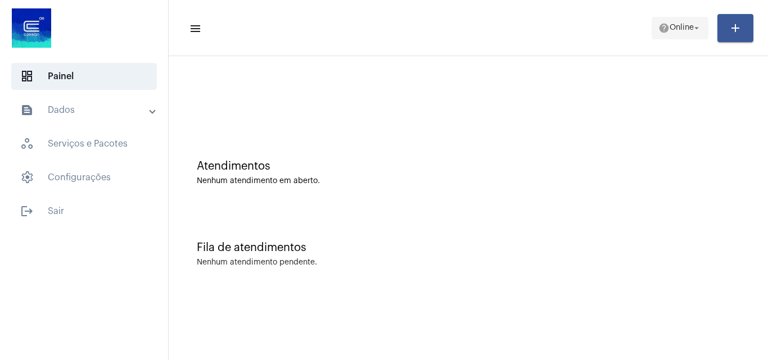
click at [669, 29] on span "Online" at bounding box center [681, 28] width 24 height 8
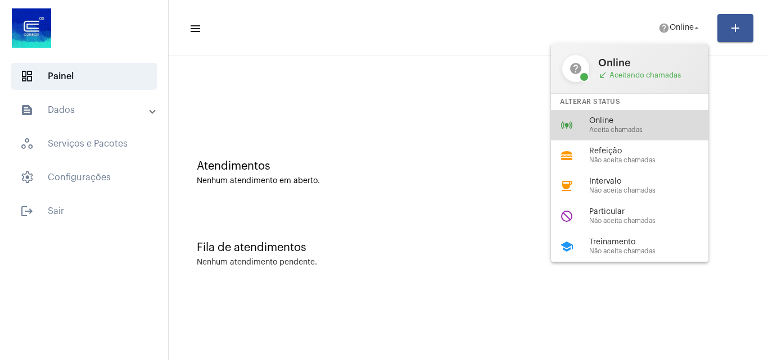
click at [621, 131] on span "Aceita chamadas" at bounding box center [653, 129] width 128 height 7
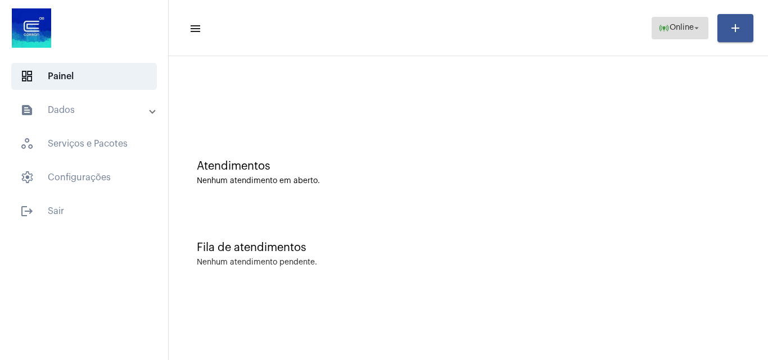
click at [696, 18] on span "online_prediction Online arrow_drop_down" at bounding box center [679, 27] width 43 height 20
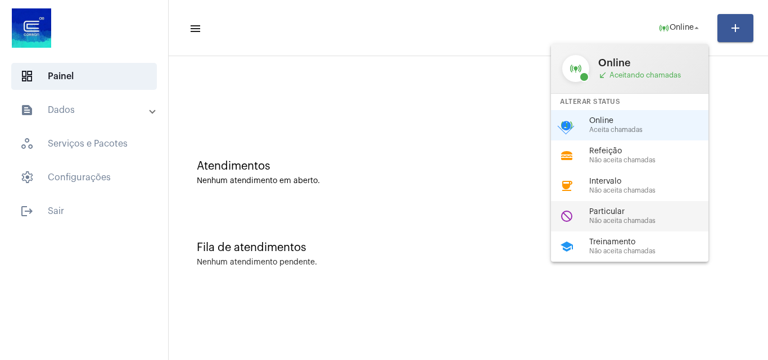
click at [628, 215] on span "Particular" at bounding box center [653, 212] width 128 height 8
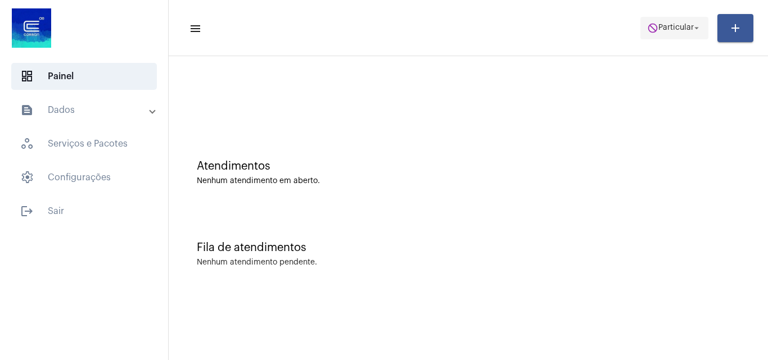
click at [651, 27] on mat-icon "do_not_disturb" at bounding box center [652, 27] width 11 height 11
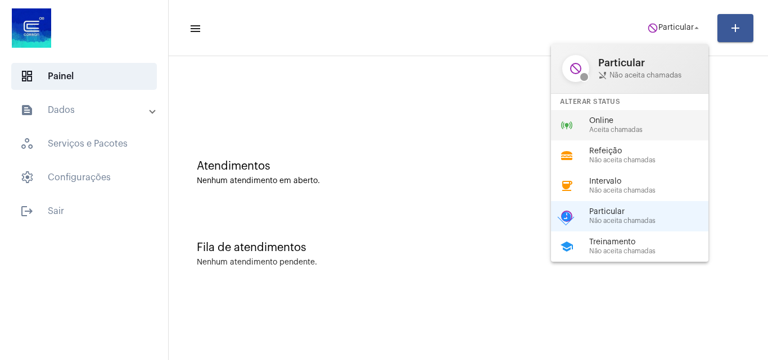
click at [625, 126] on span "Aceita chamadas" at bounding box center [653, 129] width 128 height 7
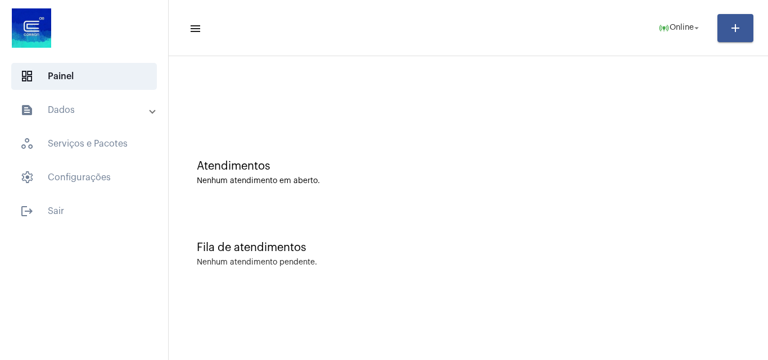
click at [709, 233] on div "Fila de atendimentos Nenhum atendimento pendente." at bounding box center [468, 248] width 588 height 81
